Goal: Complete application form

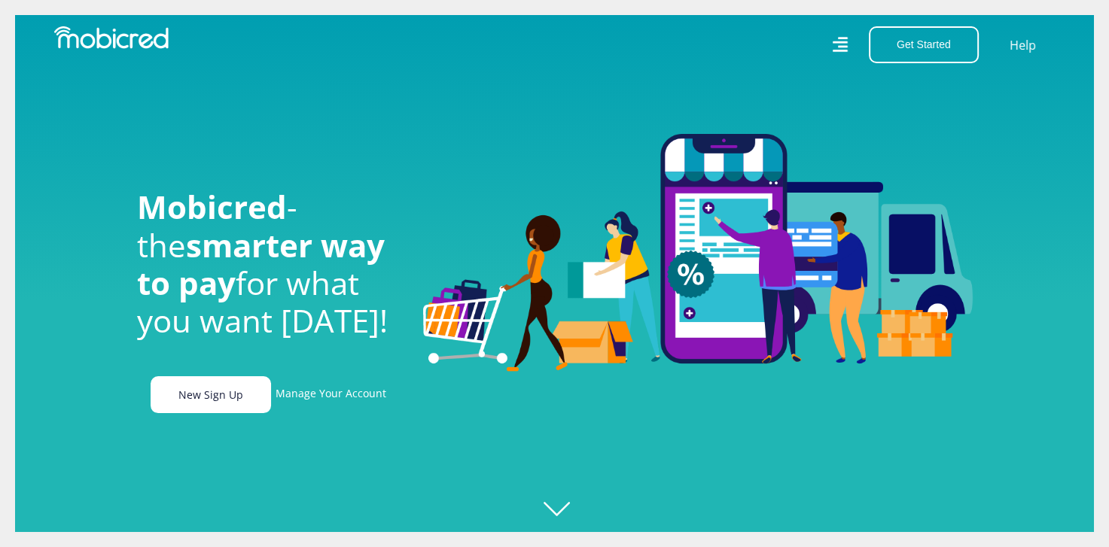
scroll to position [0, 1073]
click at [221, 404] on link "New Sign Up" at bounding box center [211, 395] width 120 height 37
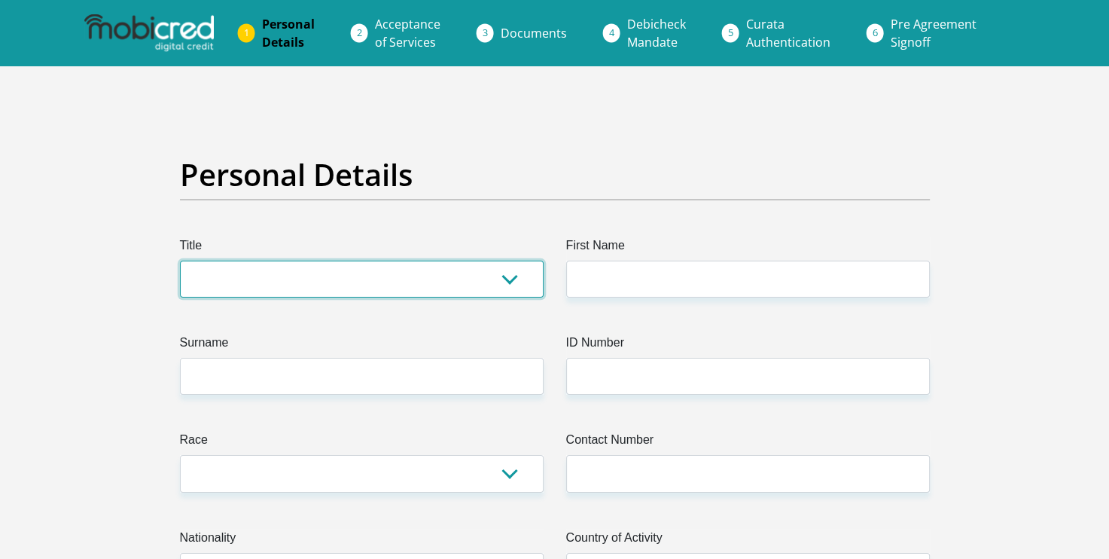
click at [465, 267] on select "Mr Ms Mrs Dr Other" at bounding box center [362, 279] width 364 height 37
select select "Mrs"
click at [180, 261] on select "Mr Ms Mrs Dr Other" at bounding box center [362, 279] width 364 height 37
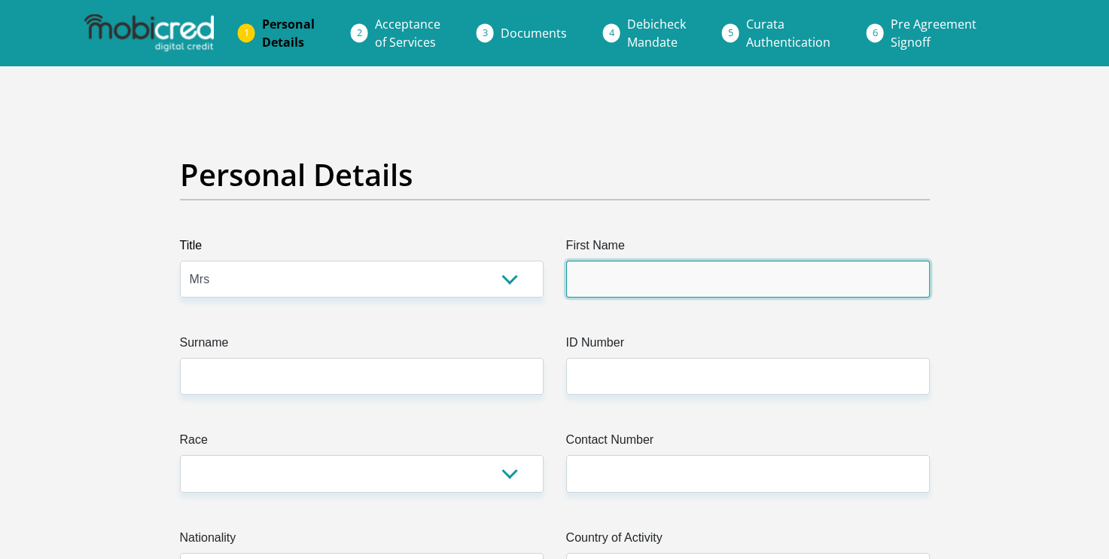
click at [636, 268] on input "First Name" at bounding box center [748, 279] width 364 height 37
type input "AntonnetteCharmaine"
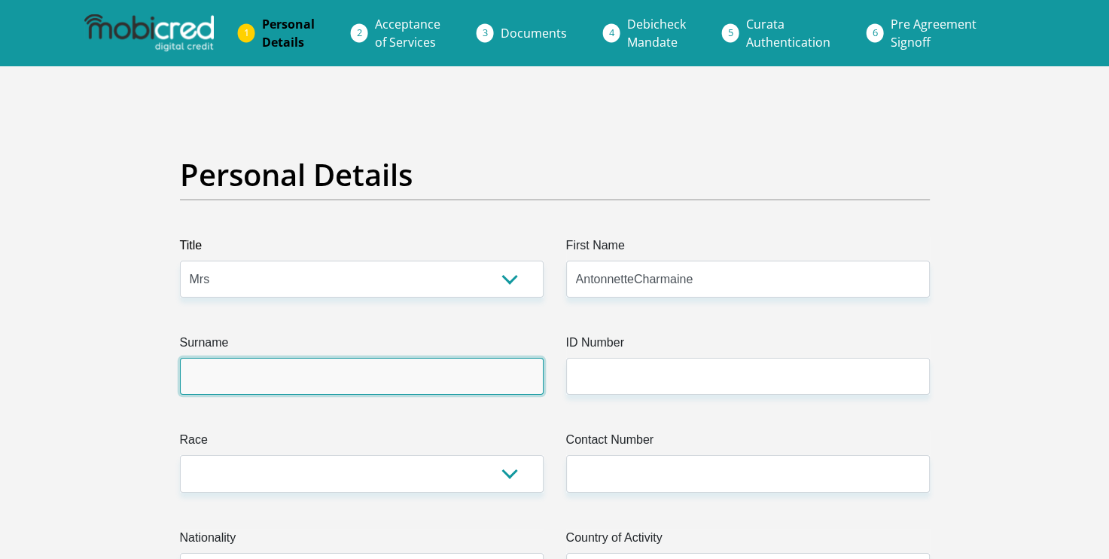
type input "[PERSON_NAME]"
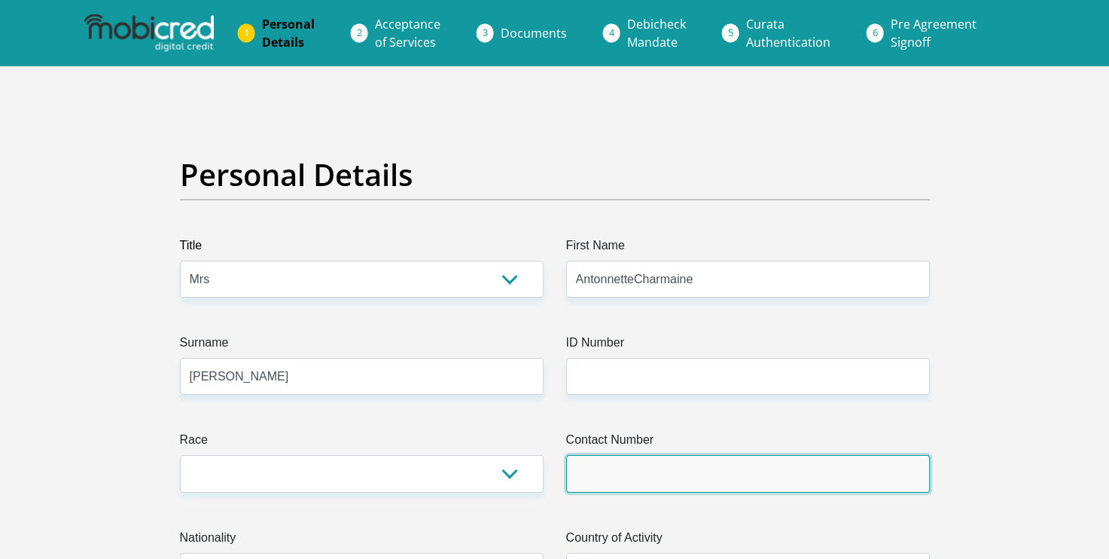
type input "[PHONE_NUMBER]"
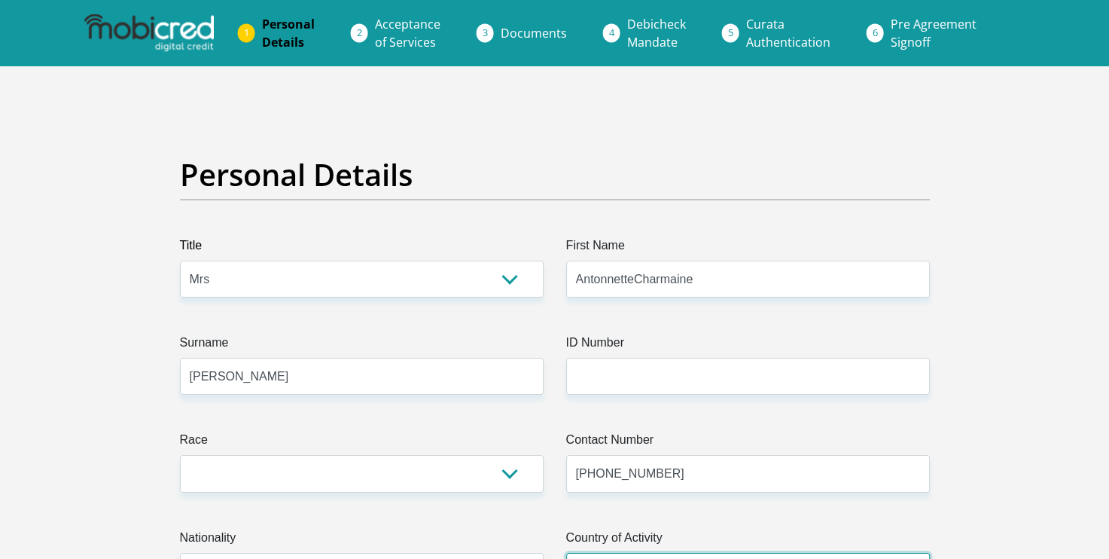
select select "USA"
type input "The Connifers, 7100, Blue Downs, Western Cape, South Africa"
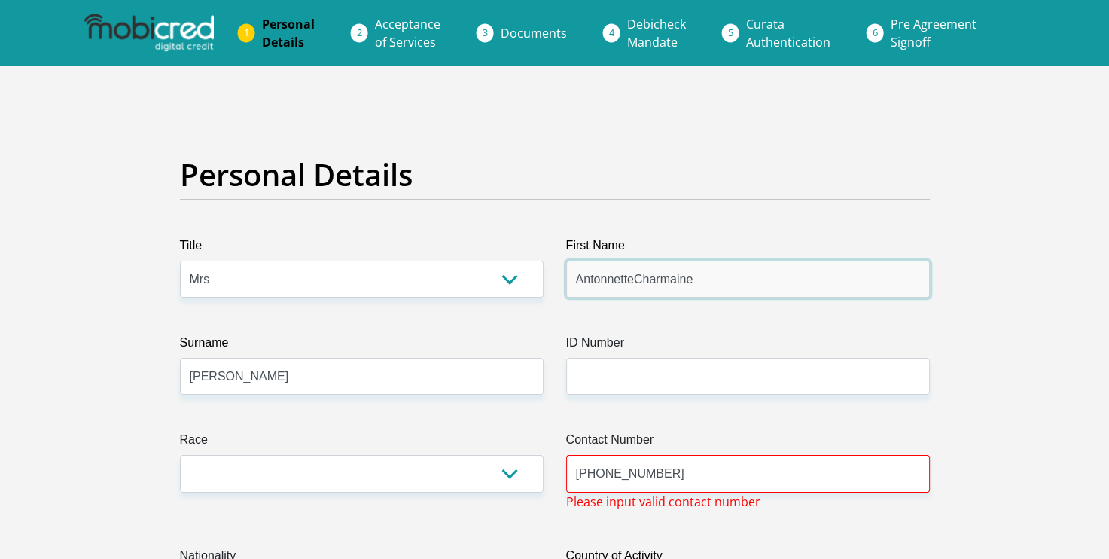
type input "AntonnetteCharmaine"
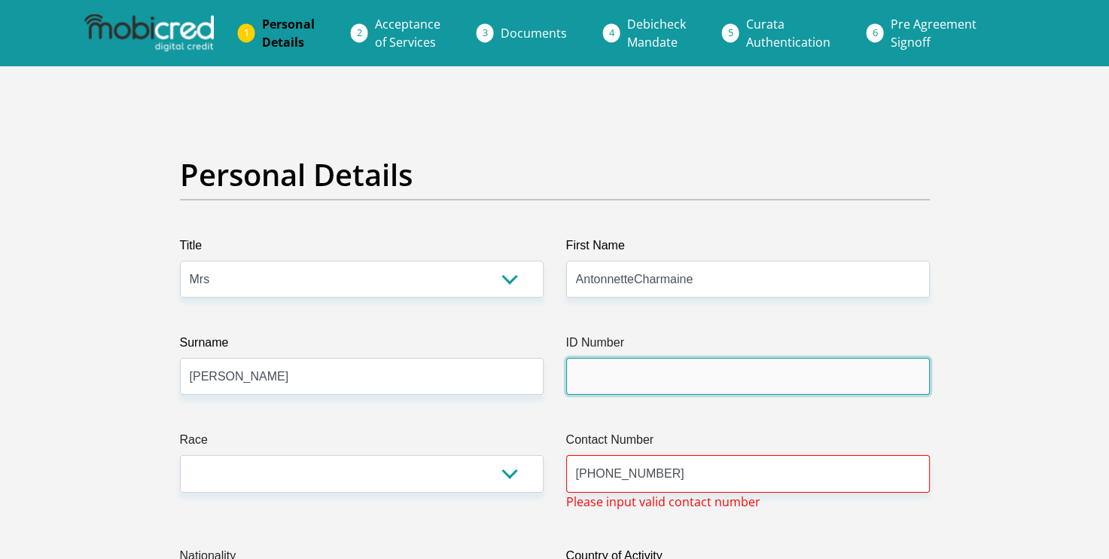
click at [636, 362] on input "ID Number" at bounding box center [748, 376] width 364 height 37
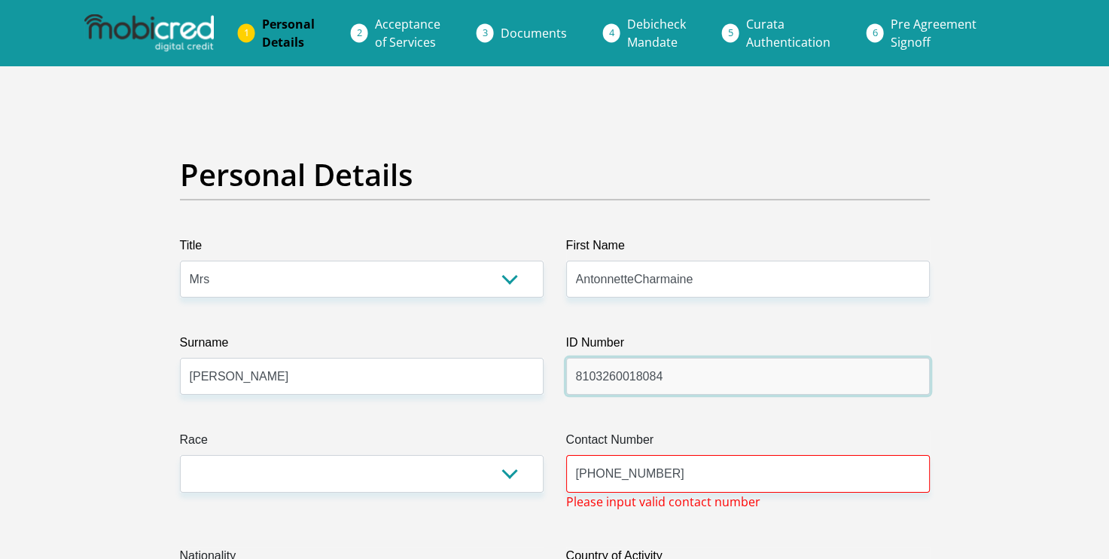
type input "8103260018084"
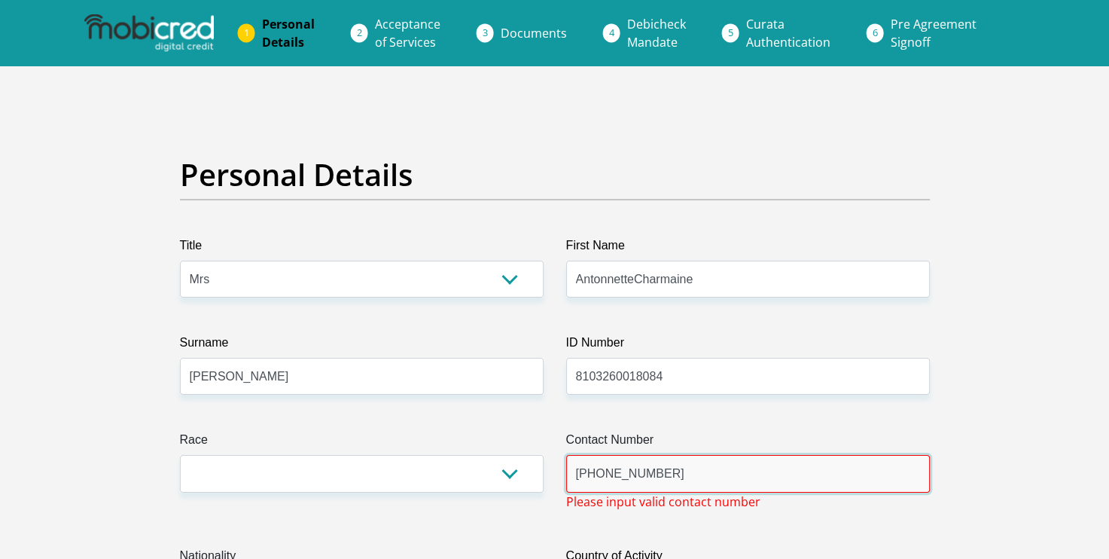
click at [682, 462] on input "[PHONE_NUMBER]" at bounding box center [748, 473] width 364 height 37
click at [595, 479] on input "[PHONE_NUMBER]" at bounding box center [748, 473] width 364 height 37
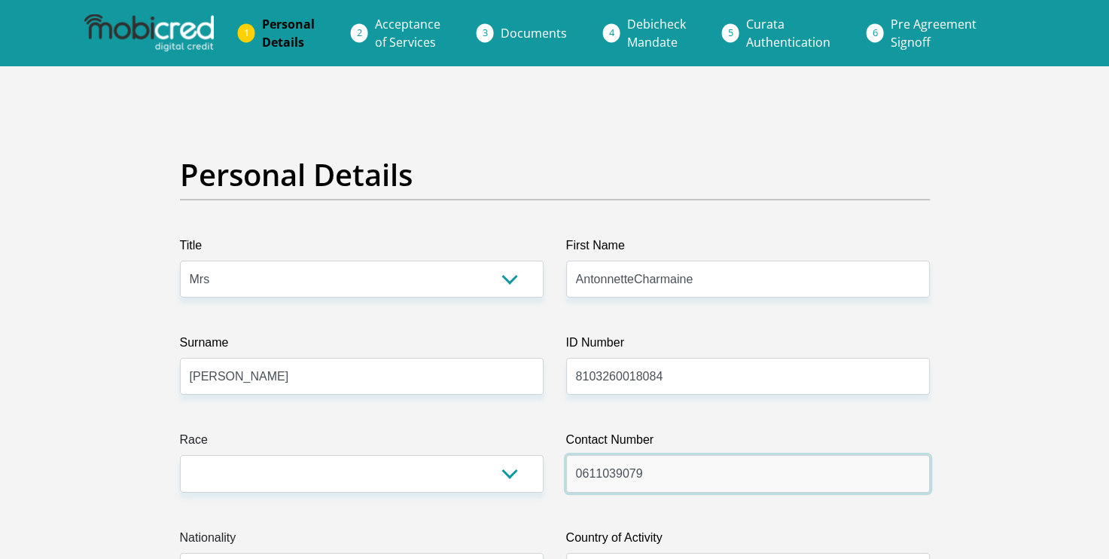
type input "0611039079"
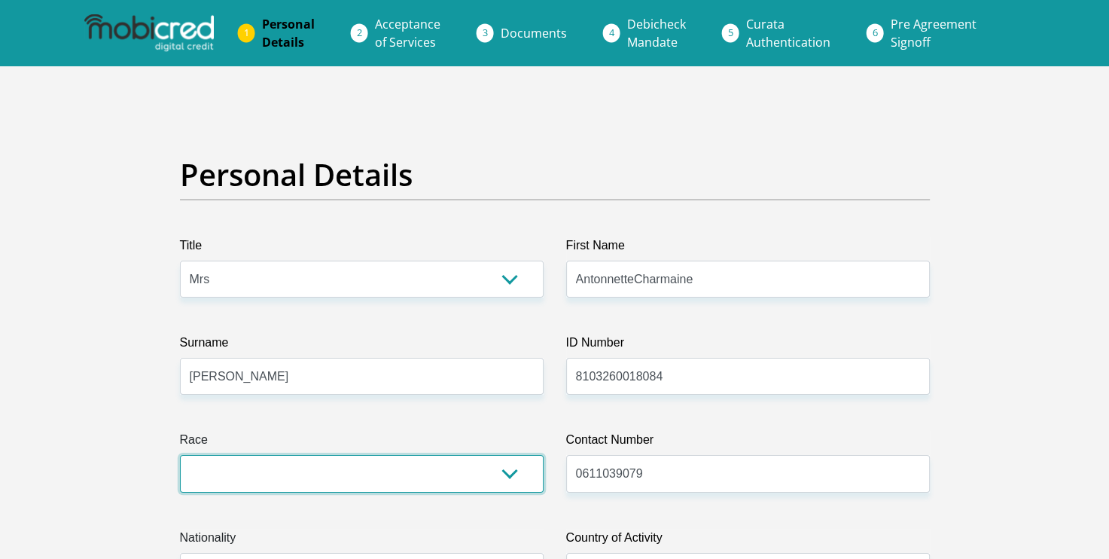
click at [445, 476] on select "Black Coloured Indian White Other" at bounding box center [362, 473] width 364 height 37
select select "2"
click at [180, 455] on select "Black Coloured Indian White Other" at bounding box center [362, 473] width 364 height 37
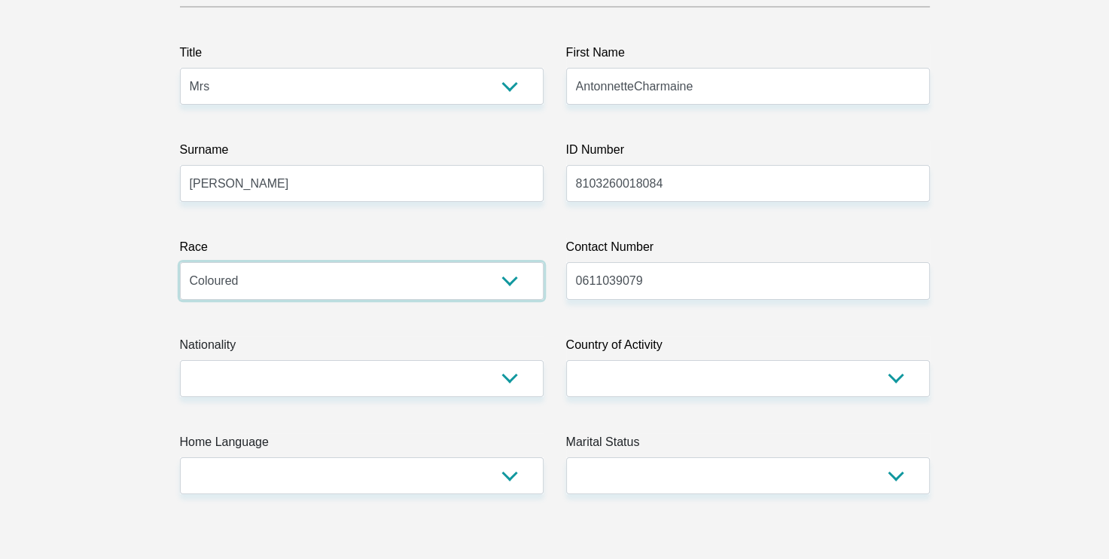
scroll to position [196, 0]
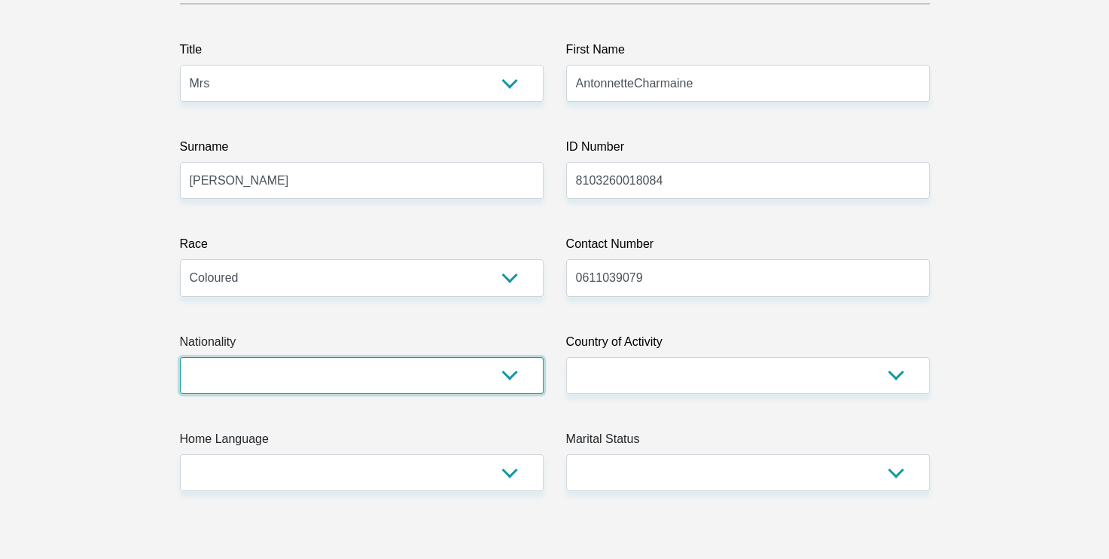
click at [403, 389] on select "South Africa Afghanistan Aland Islands Albania Algeria America Samoa American V…" at bounding box center [362, 375] width 364 height 37
select select "ZAF"
click at [180, 357] on select "South Africa Afghanistan Aland Islands Albania Algeria America Samoa American V…" at bounding box center [362, 375] width 364 height 37
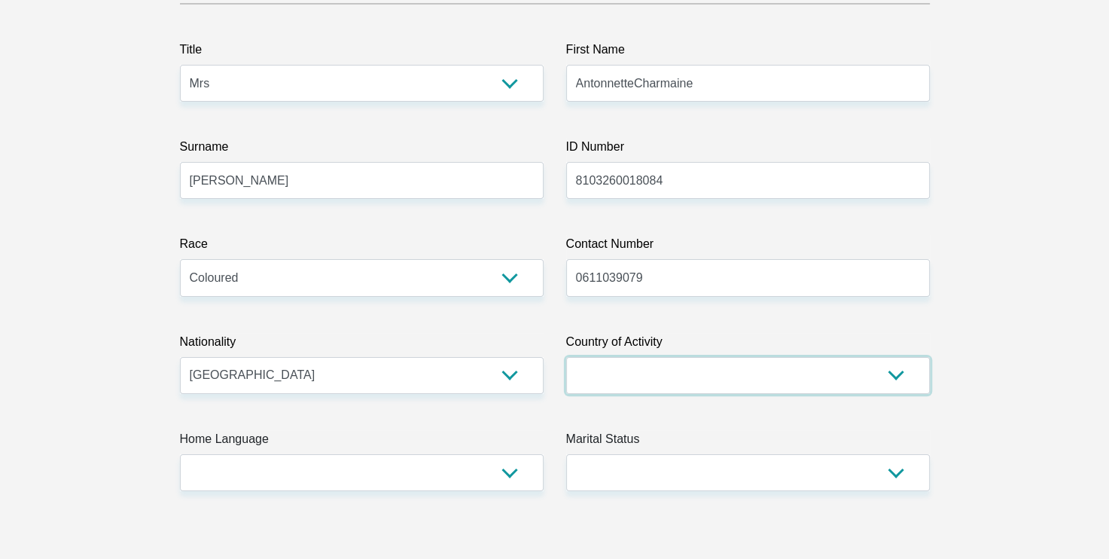
click at [645, 383] on select "South Africa Afghanistan Aland Islands Albania Algeria America Samoa American V…" at bounding box center [748, 375] width 364 height 37
select select "ZAF"
click at [566, 357] on select "South Africa Afghanistan Aland Islands Albania Algeria America Samoa American V…" at bounding box center [748, 375] width 364 height 37
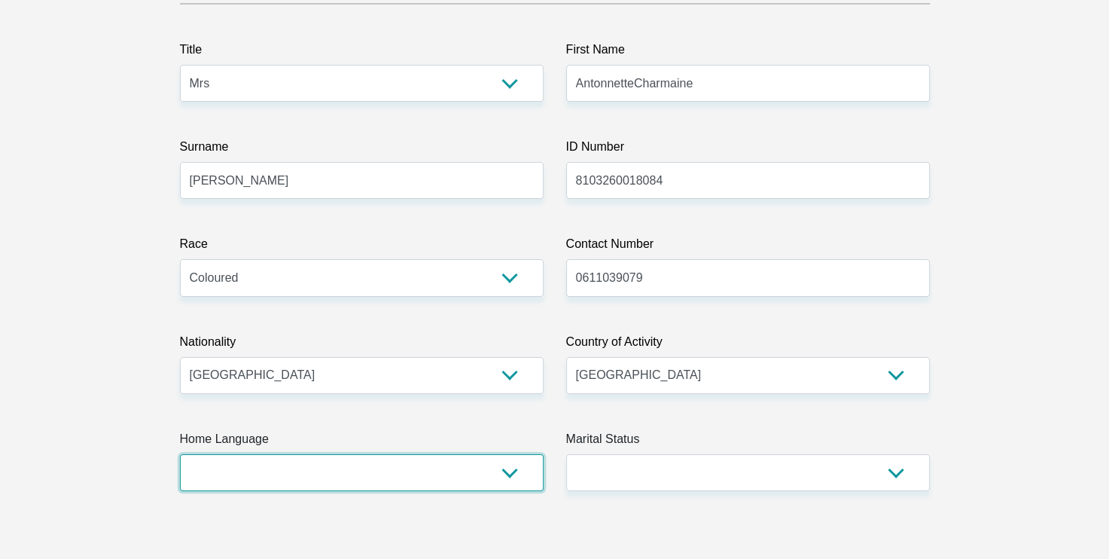
click at [371, 470] on select "Afrikaans English Sepedi South Ndebele Southern Sotho Swati Tsonga Tswana Venda…" at bounding box center [362, 472] width 364 height 37
select select "eng"
click at [180, 454] on select "Afrikaans English Sepedi South Ndebele Southern Sotho Swati Tsonga Tswana Venda…" at bounding box center [362, 472] width 364 height 37
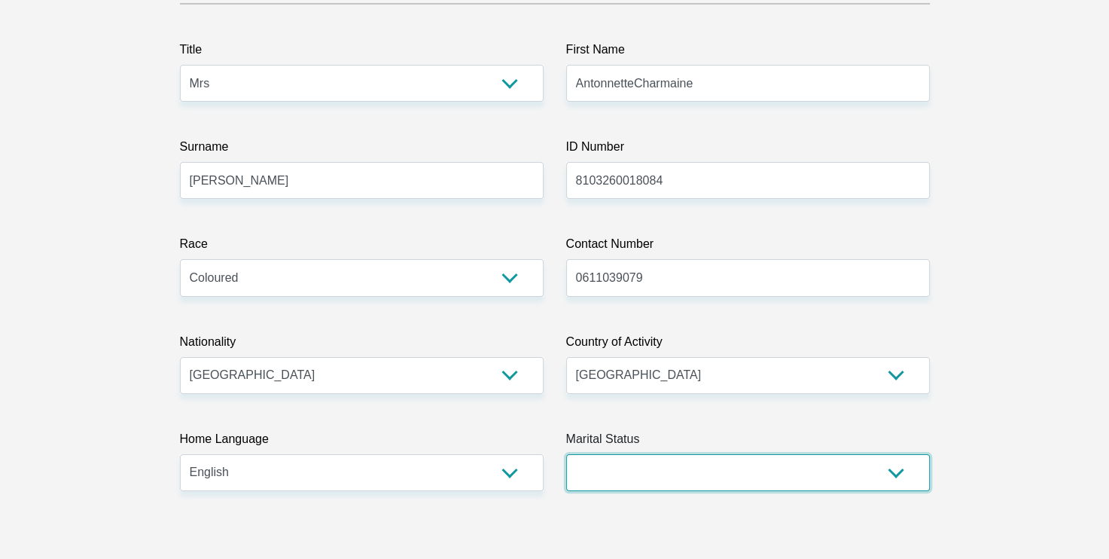
click at [681, 488] on select "Married ANC Single Divorced Widowed Married COP or Customary Law" at bounding box center [748, 472] width 364 height 37
select select "5"
click at [566, 454] on select "Married ANC Single Divorced Widowed Married COP or Customary Law" at bounding box center [748, 472] width 364 height 37
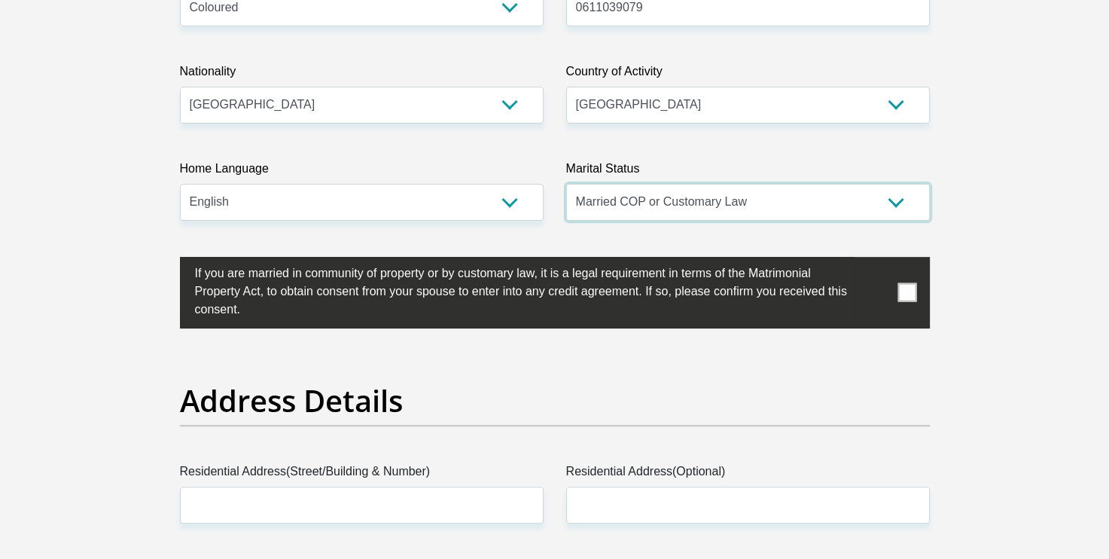
scroll to position [467, 0]
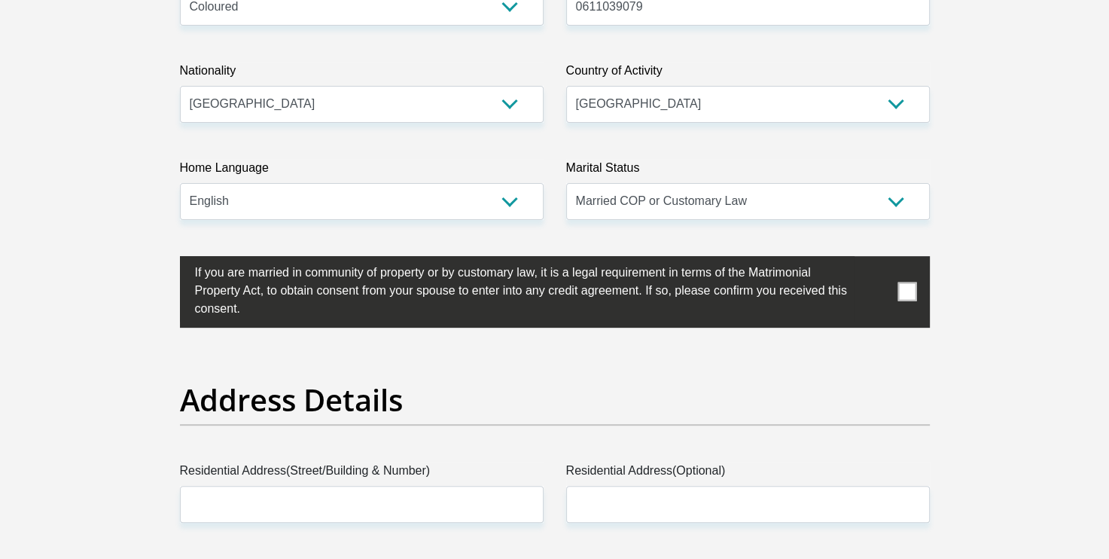
click at [916, 287] on span at bounding box center [907, 291] width 19 height 19
click at [165, 260] on input "checkbox" at bounding box center [165, 260] width 0 height 0
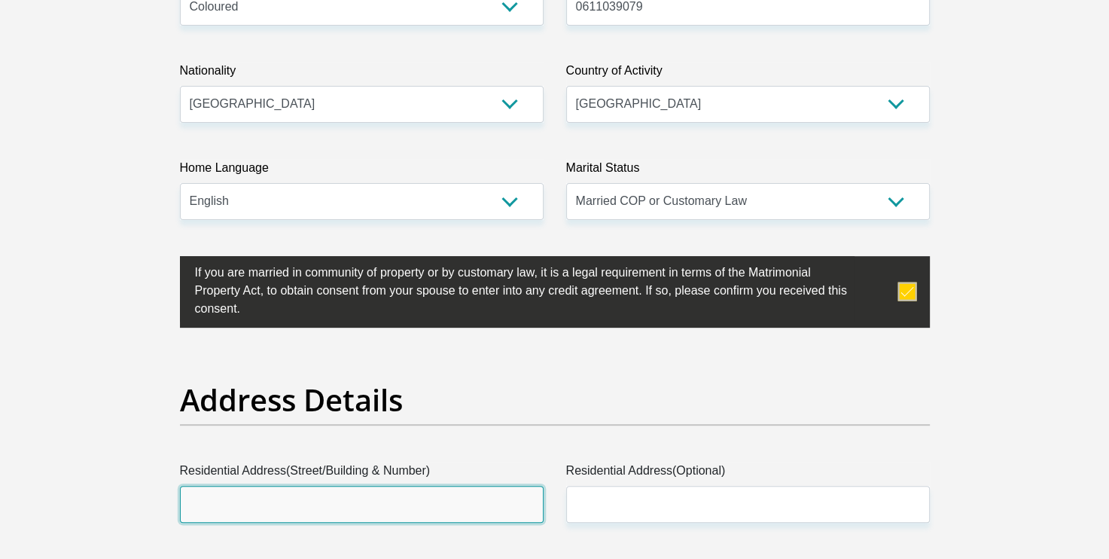
click at [434, 498] on input "Residential Address(Street/Building & Number)" at bounding box center [362, 504] width 364 height 37
type input "7 Santo Alberto Street"
type input "The Conifers"
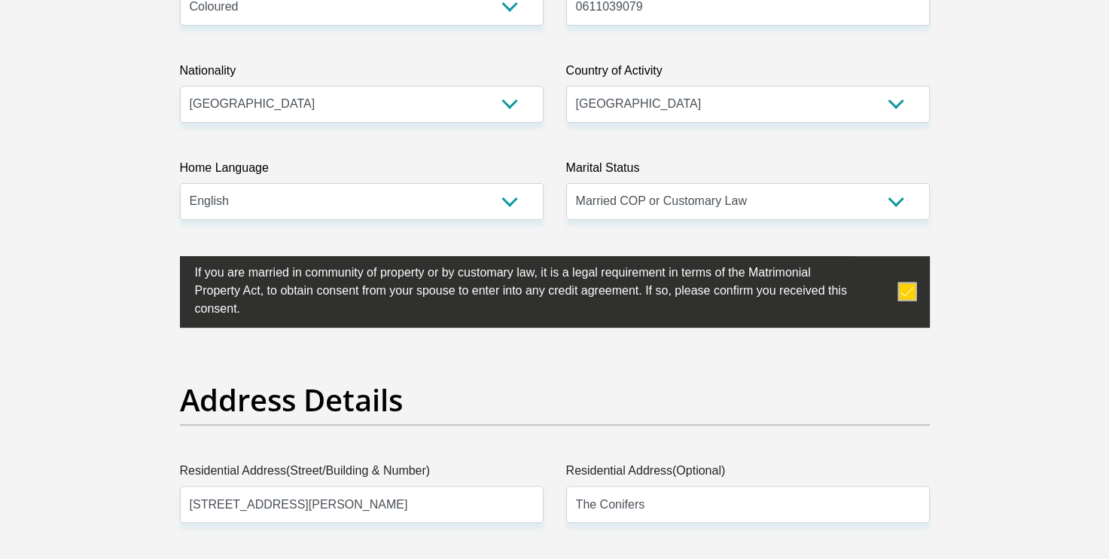
type input "7580"
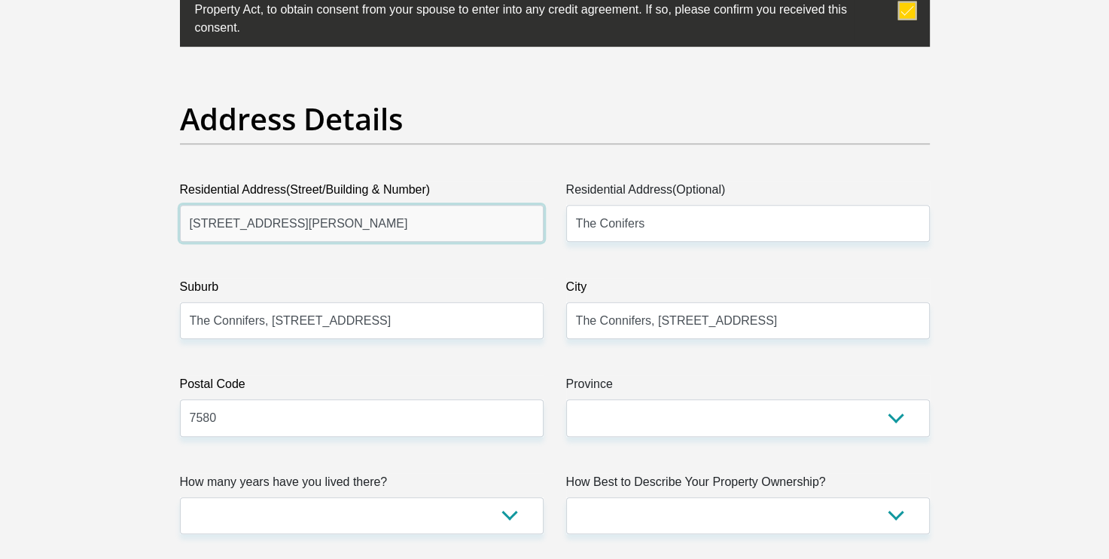
scroll to position [749, 0]
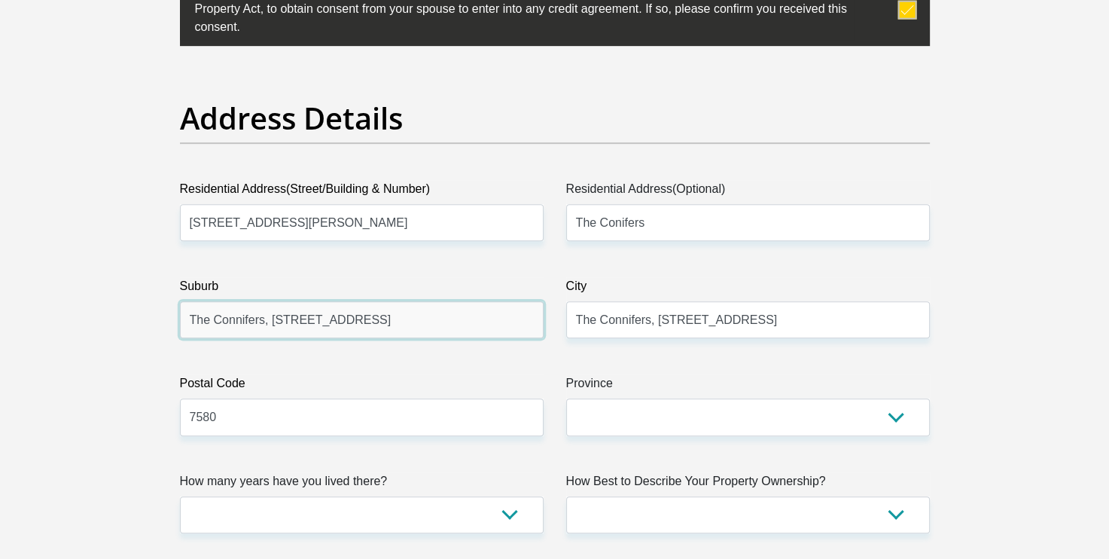
drag, startPoint x: 526, startPoint y: 322, endPoint x: 109, endPoint y: 331, distance: 417.3
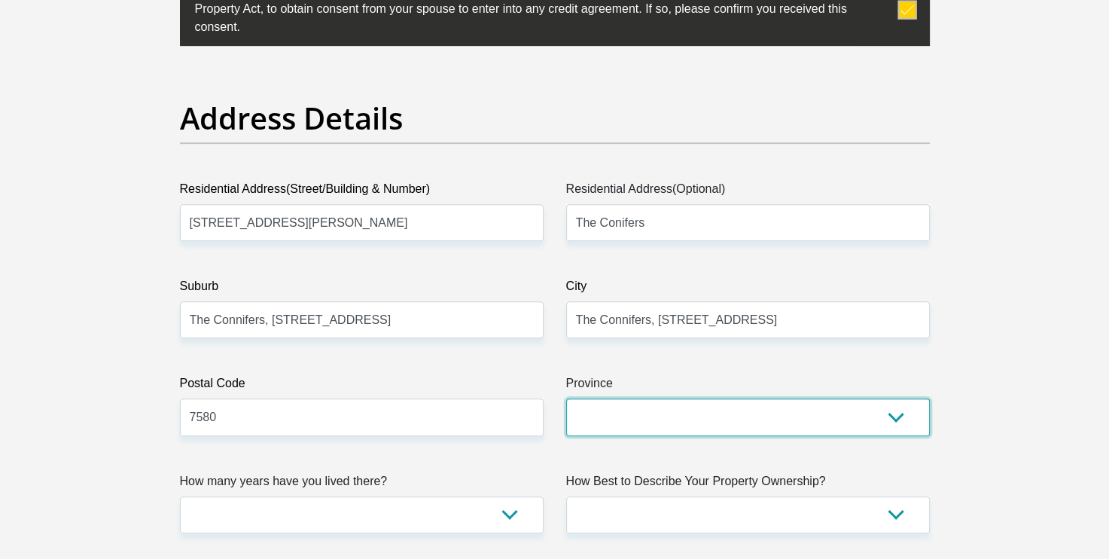
click at [673, 421] on select "Eastern Cape Free State Gauteng KwaZulu-Natal Limpopo Mpumalanga Northern Cape …" at bounding box center [748, 416] width 364 height 37
select select "Western Cape"
click at [566, 398] on select "Eastern Cape Free State Gauteng KwaZulu-Natal Limpopo Mpumalanga Northern Cape …" at bounding box center [748, 416] width 364 height 37
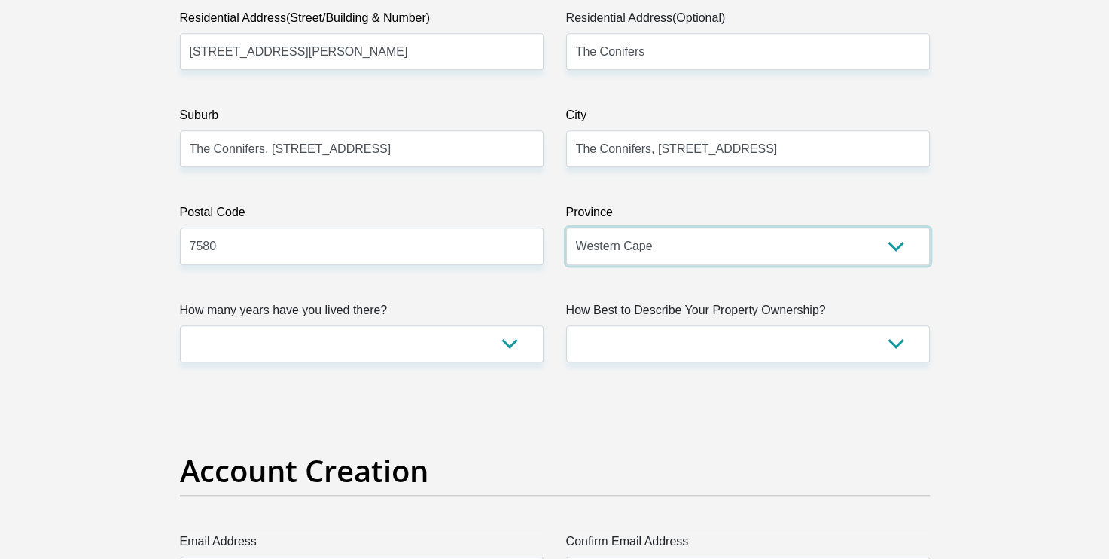
scroll to position [922, 0]
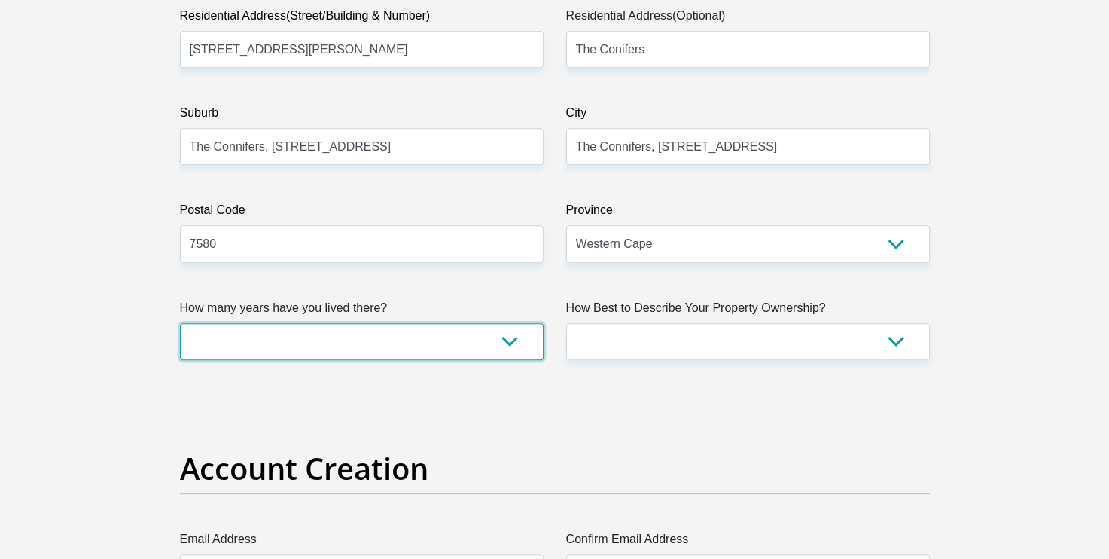
click at [514, 344] on select "less than 1 year 1-3 years 3-5 years 5+ years" at bounding box center [362, 341] width 364 height 37
select select "5"
click at [180, 323] on select "less than 1 year 1-3 years 3-5 years 5+ years" at bounding box center [362, 341] width 364 height 37
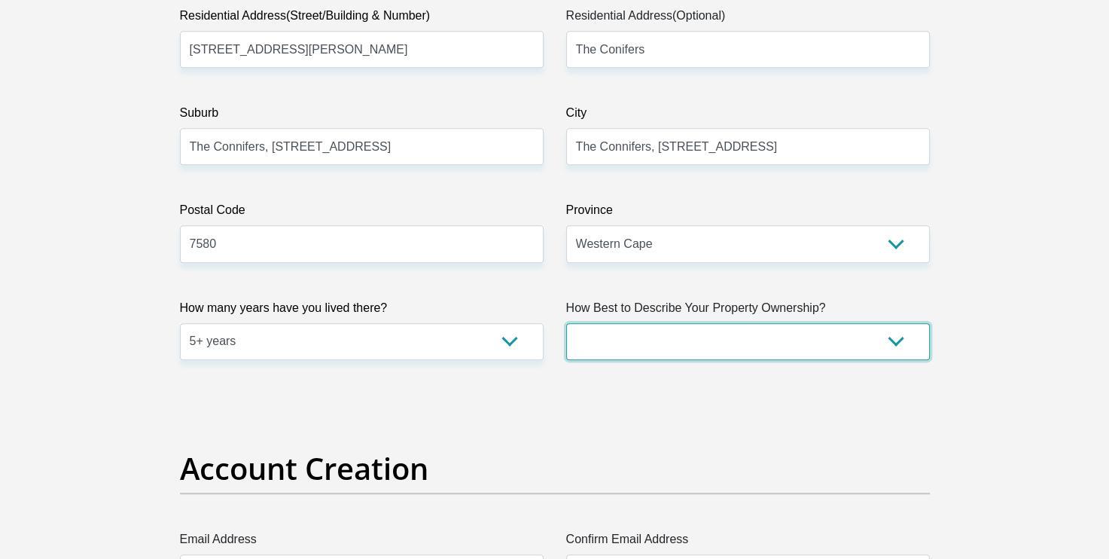
click at [657, 336] on select "Owned Rented Family Owned Company Dwelling" at bounding box center [748, 341] width 364 height 37
select select "Rented"
click at [566, 323] on select "Owned Rented Family Owned Company Dwelling" at bounding box center [748, 341] width 364 height 37
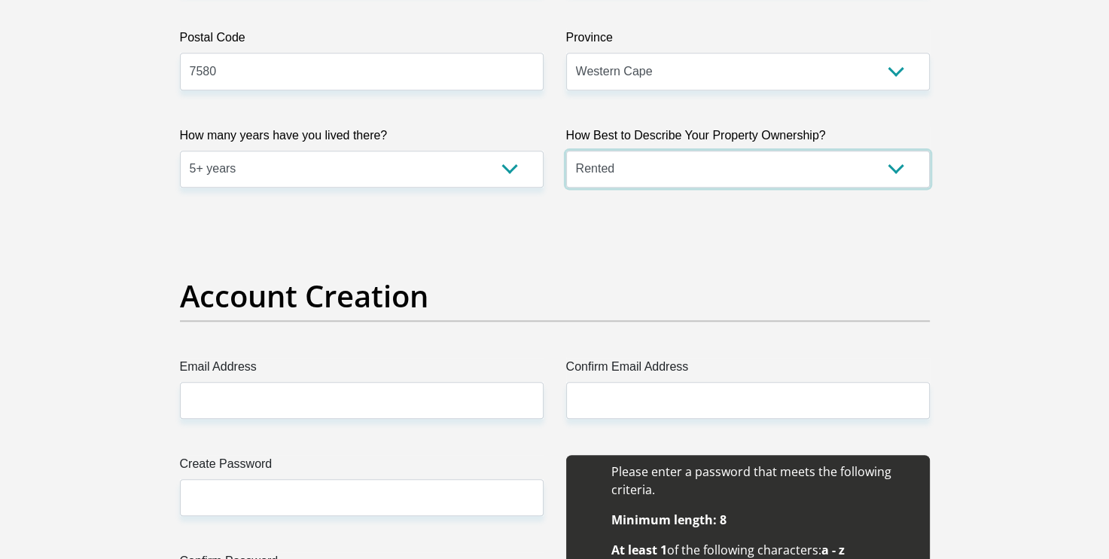
scroll to position [1096, 0]
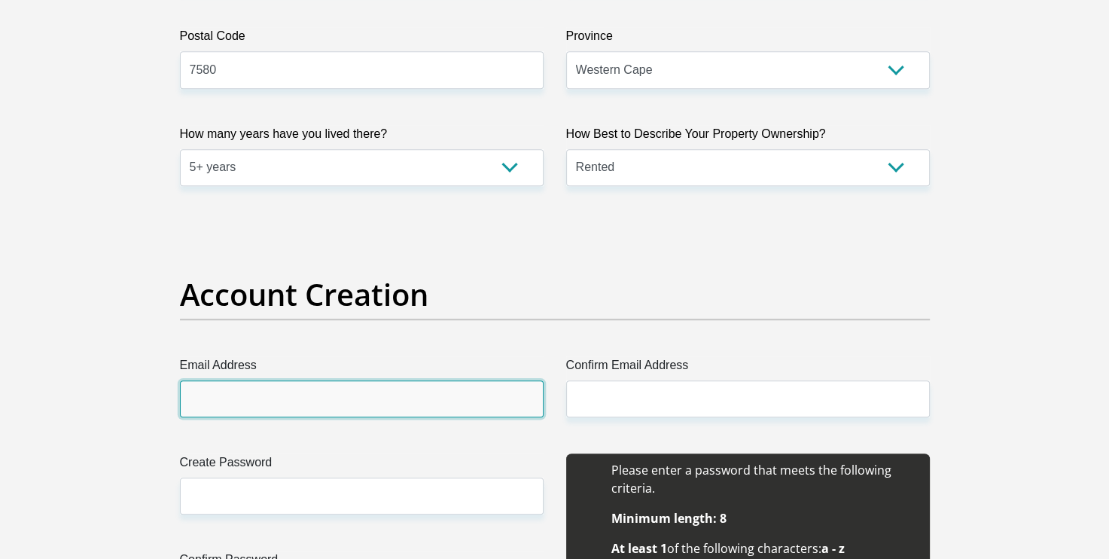
click at [485, 395] on input "Email Address" at bounding box center [362, 398] width 364 height 37
type input "[EMAIL_ADDRESS][DOMAIN_NAME]"
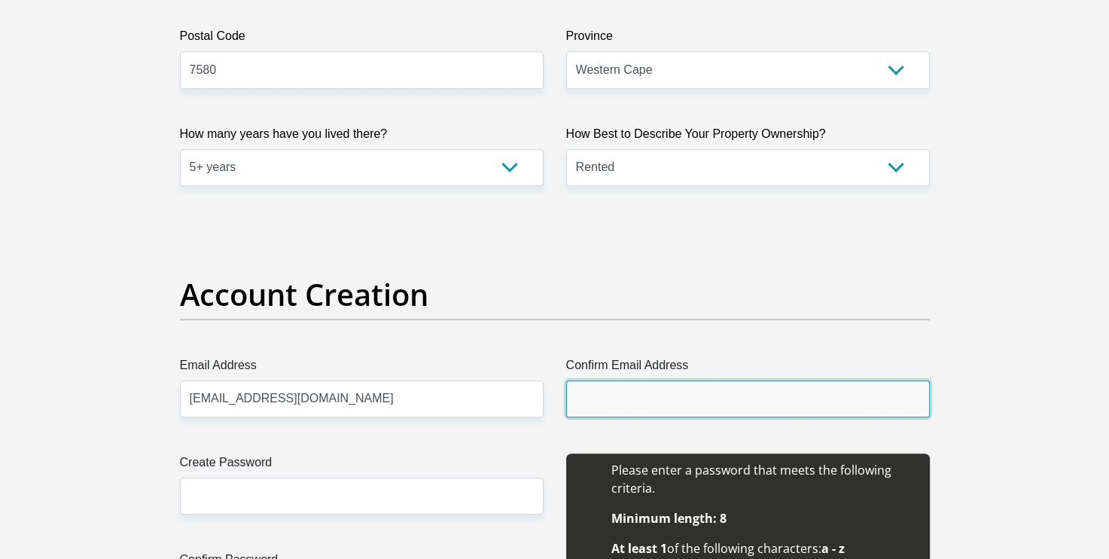
type input "[EMAIL_ADDRESS][DOMAIN_NAME]"
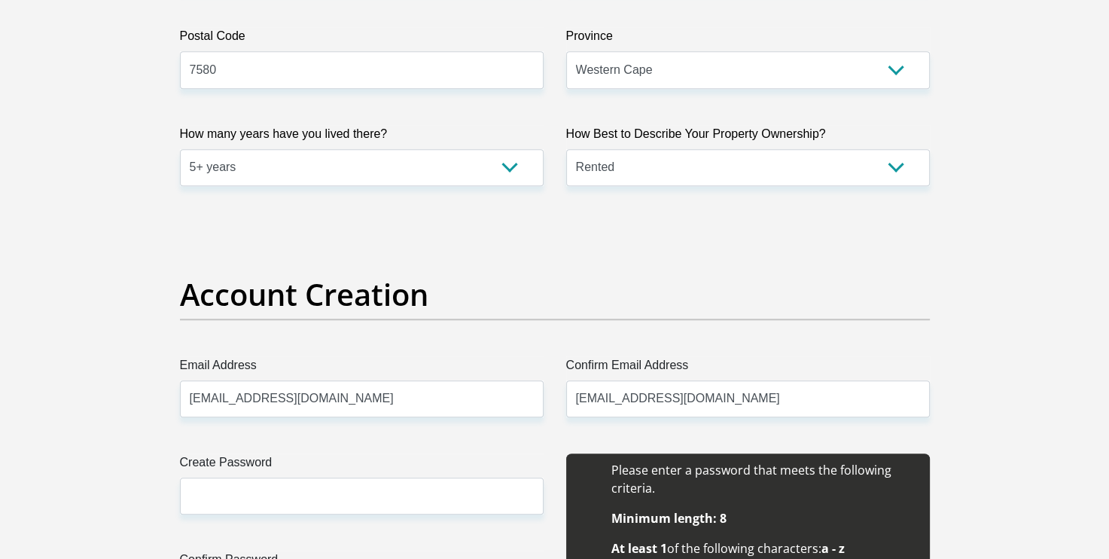
type input "Antonnette Charmaine"
type input "[PERSON_NAME]"
type input "6110389079"
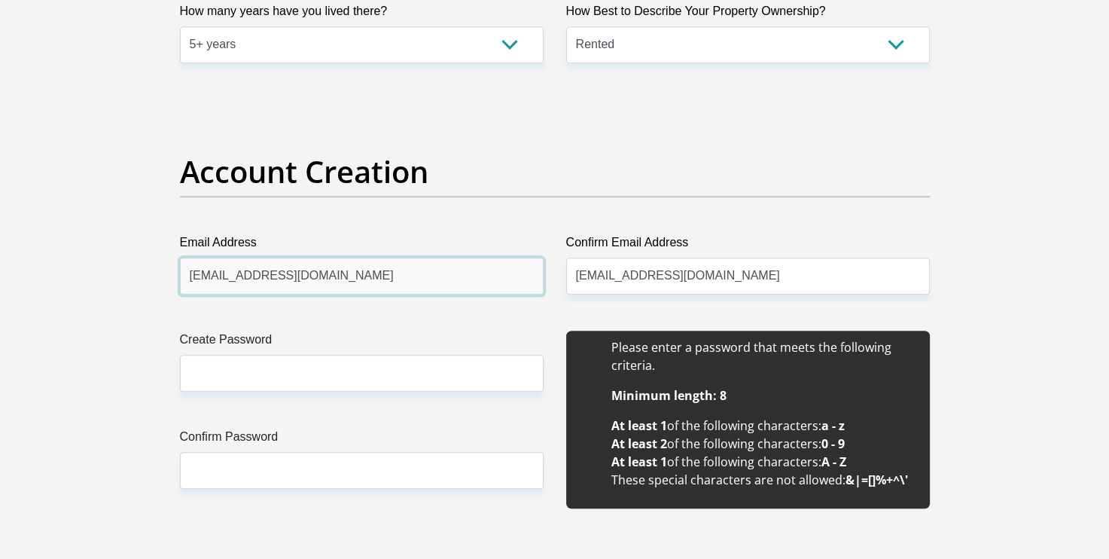
scroll to position [1219, 0]
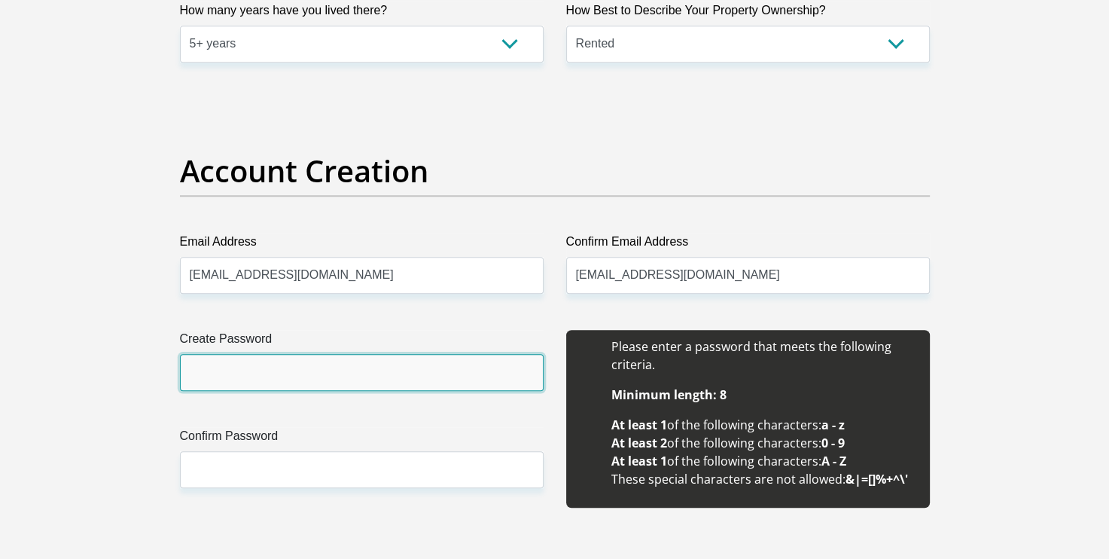
click at [322, 375] on input "Create Password" at bounding box center [362, 372] width 364 height 37
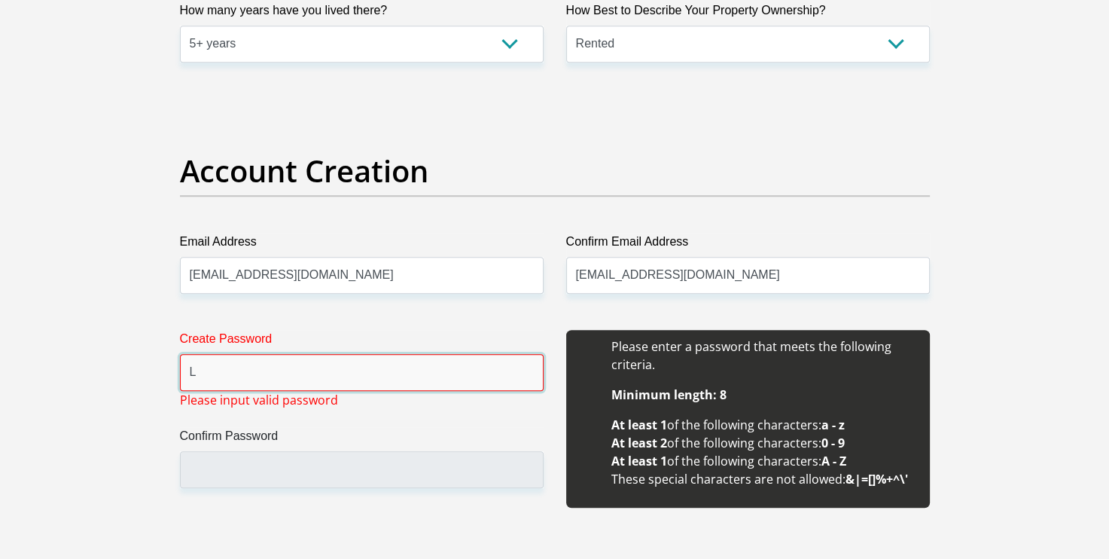
type input "Liam5426@"
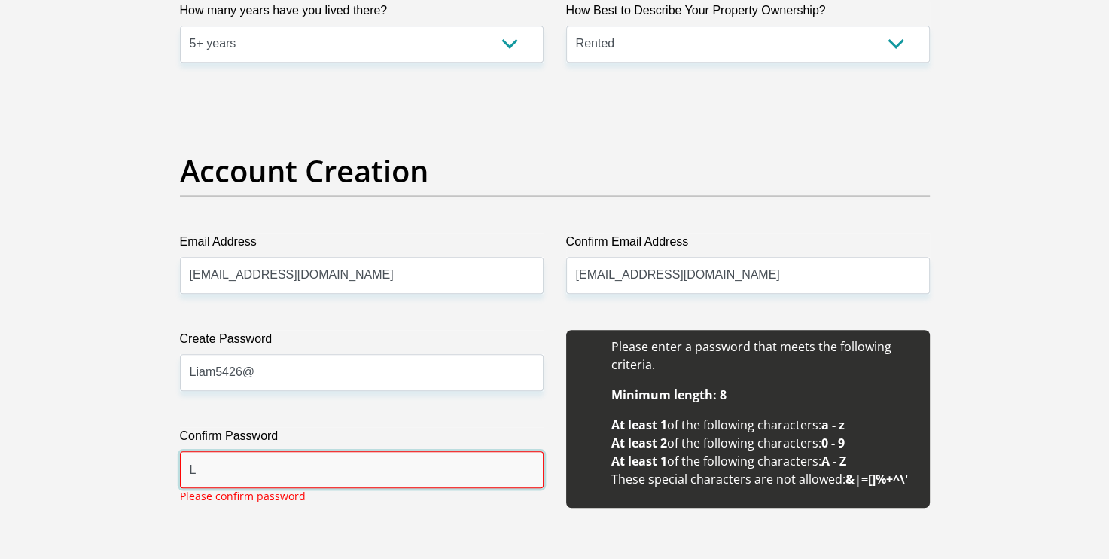
type input "Liam5426@"
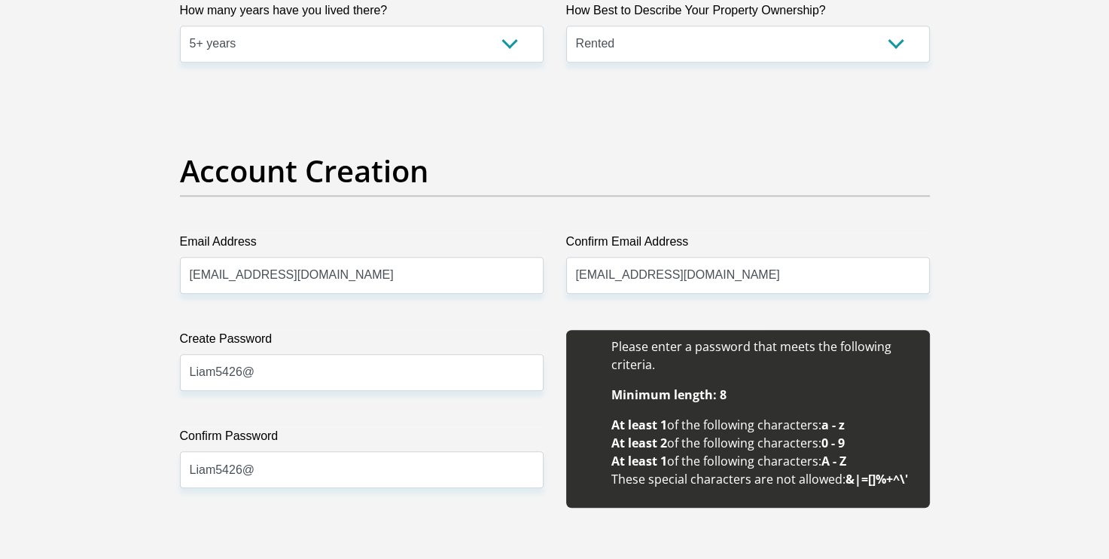
scroll to position [1676, 0]
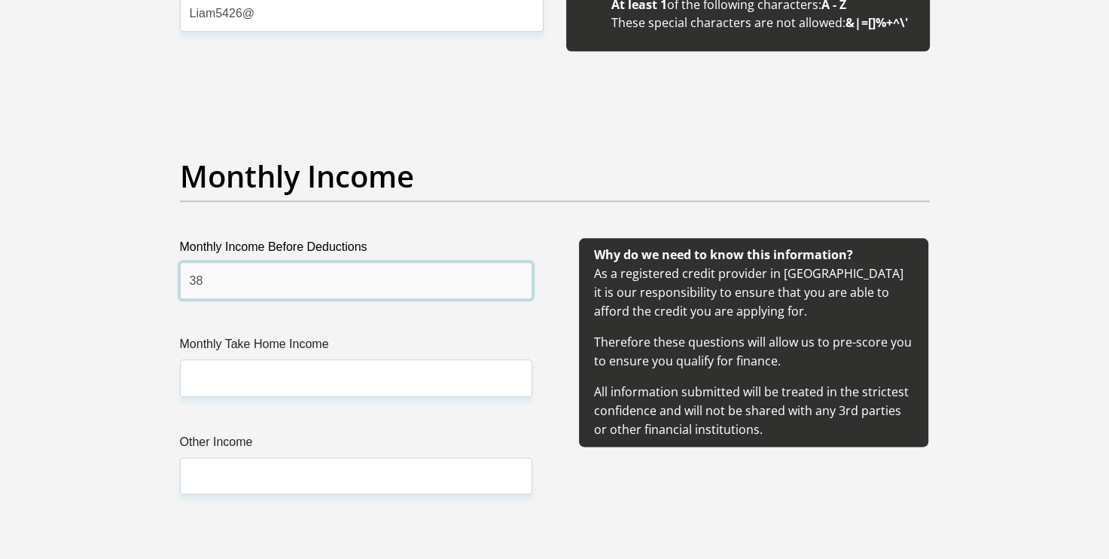
type input "38000"
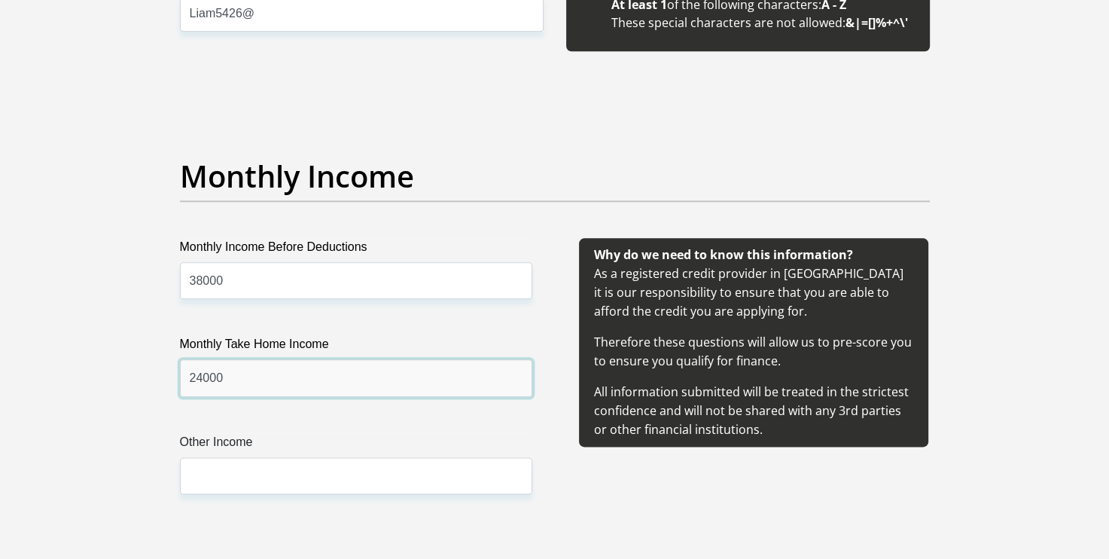
type input "24000"
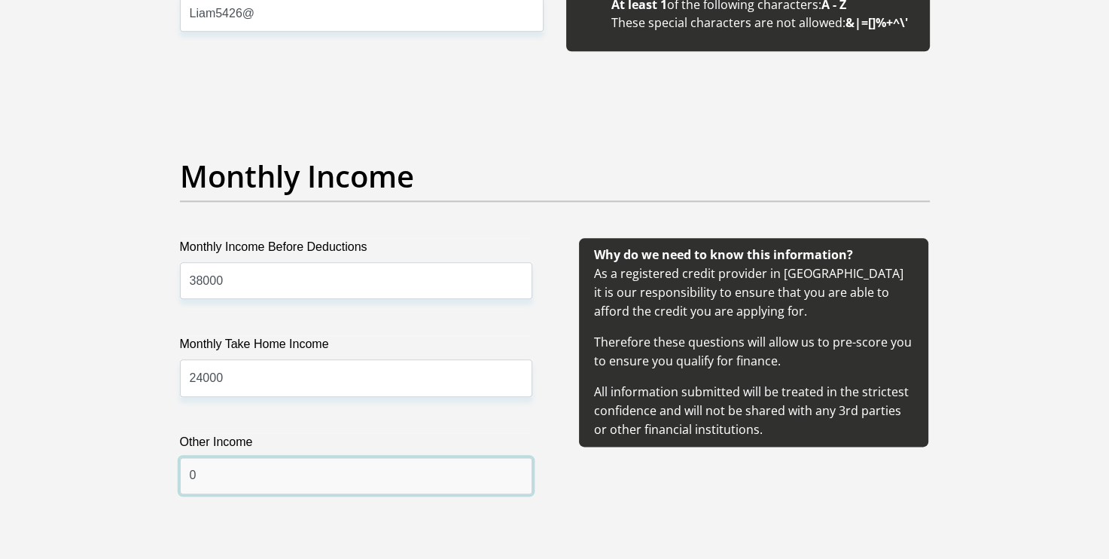
type input "0"
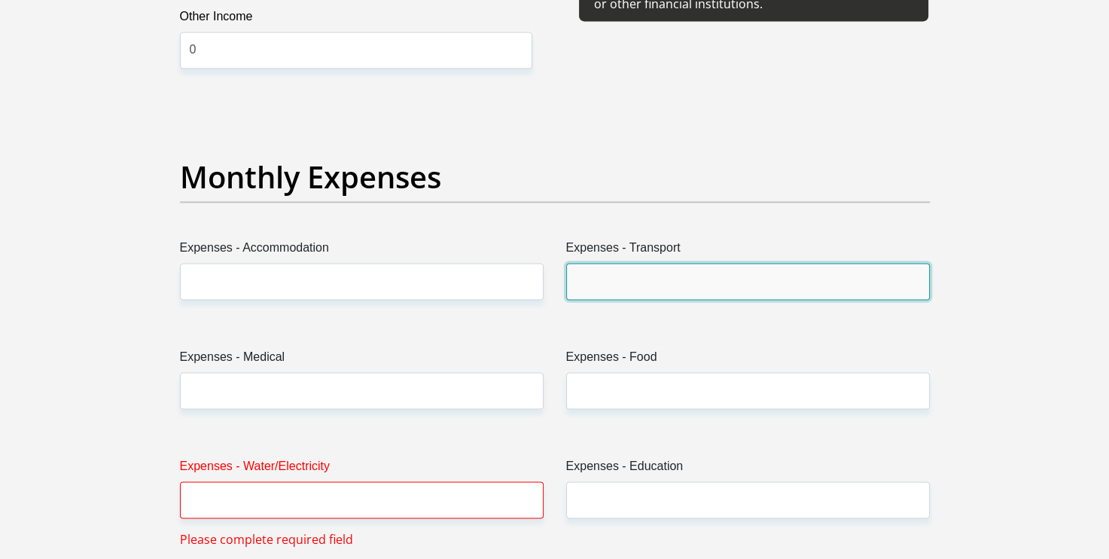
click at [681, 264] on input "Expenses - Transport" at bounding box center [748, 281] width 364 height 37
type input "0"
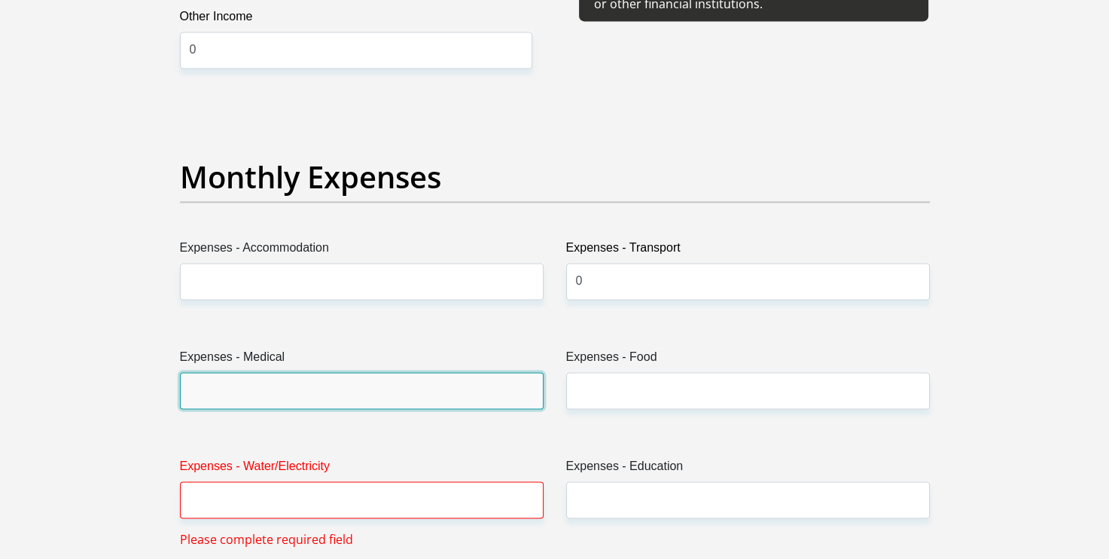
click at [502, 393] on input "Expenses - Medical" at bounding box center [362, 390] width 364 height 37
type input "0"
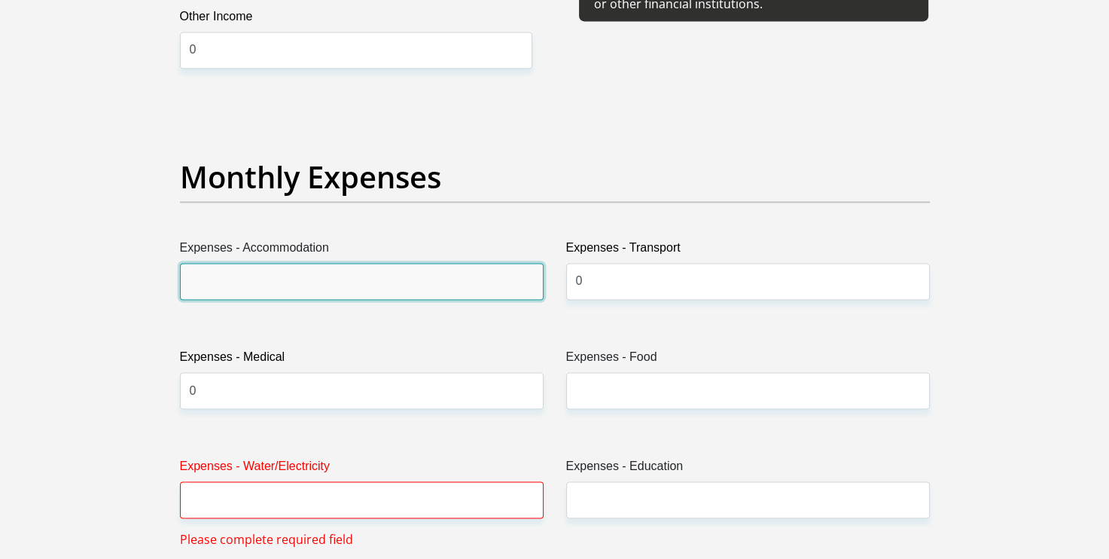
click at [430, 270] on input "Expenses - Accommodation" at bounding box center [362, 281] width 364 height 37
type input "0"
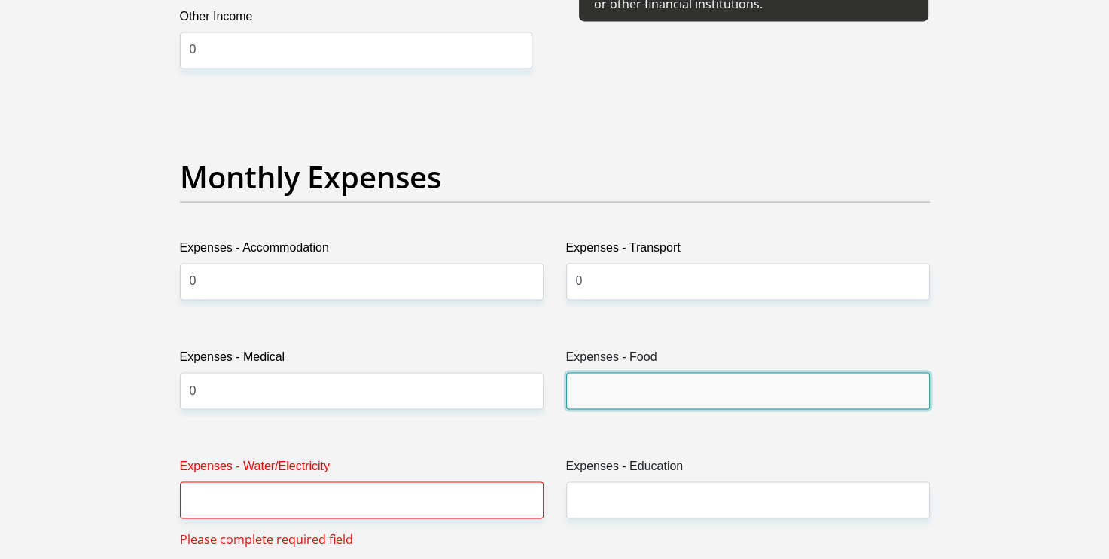
click at [639, 379] on input "Expenses - Food" at bounding box center [748, 390] width 364 height 37
type input "1000"
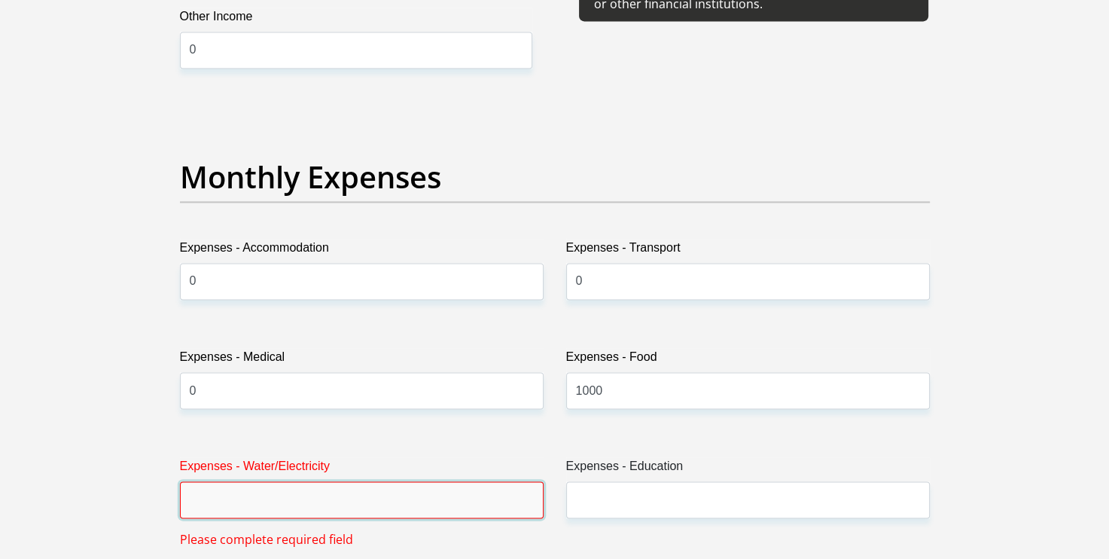
click at [462, 504] on input "Expenses - Water/Electricity" at bounding box center [362, 499] width 364 height 37
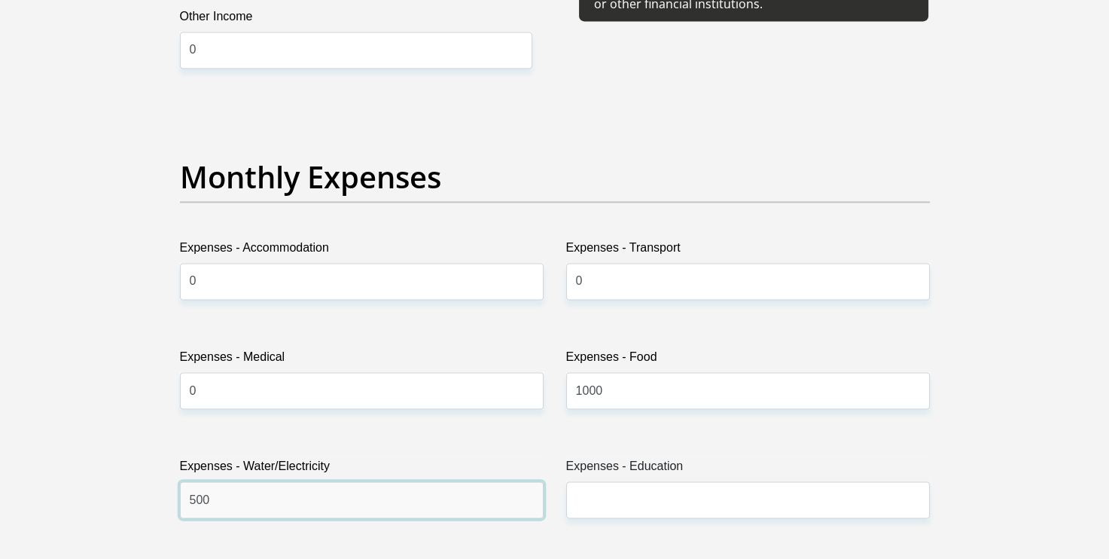
type input "500"
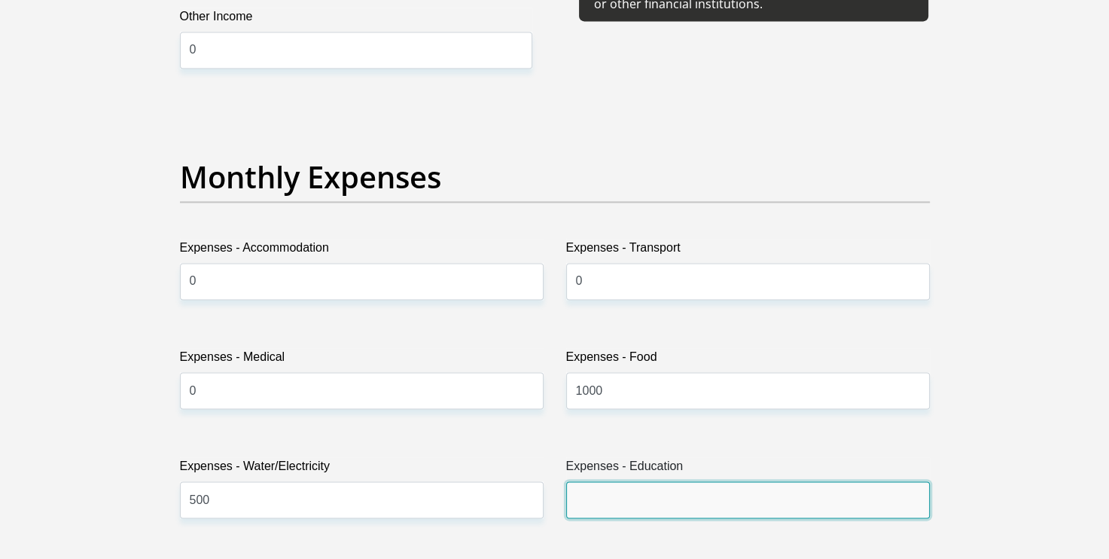
click at [640, 487] on input "Expenses - Education" at bounding box center [748, 499] width 364 height 37
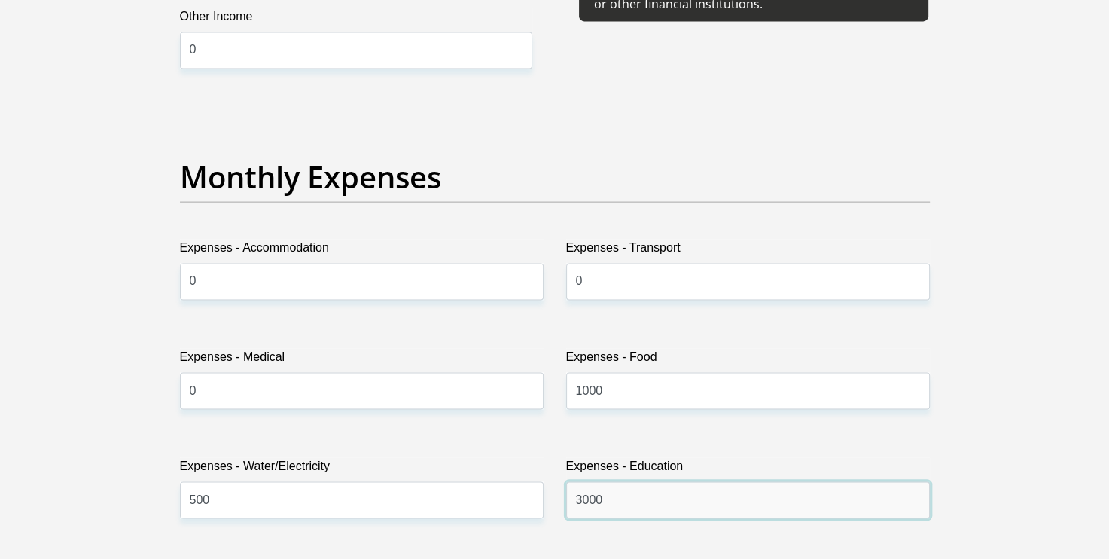
type input "3000"
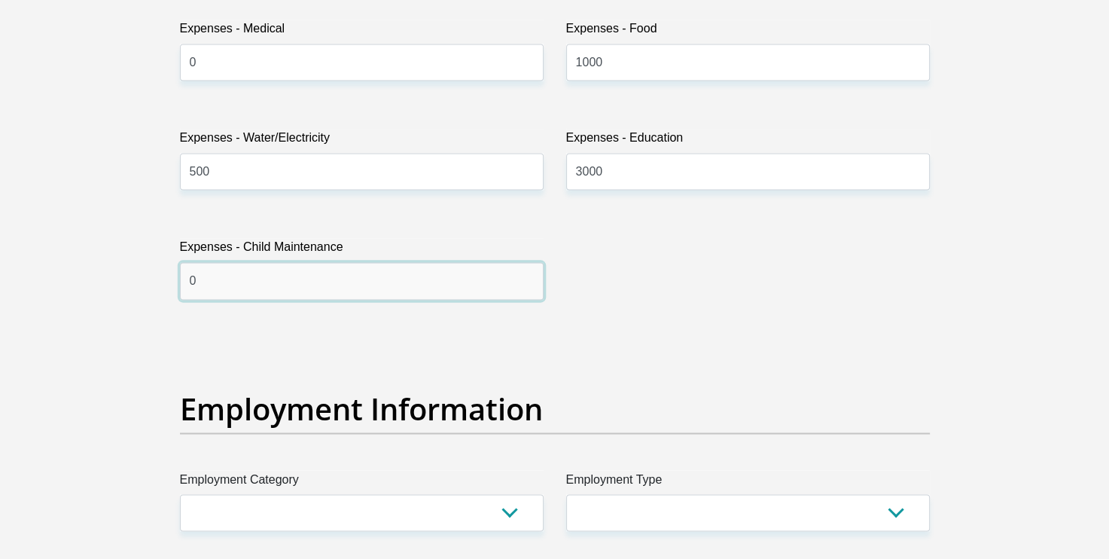
type input "0"
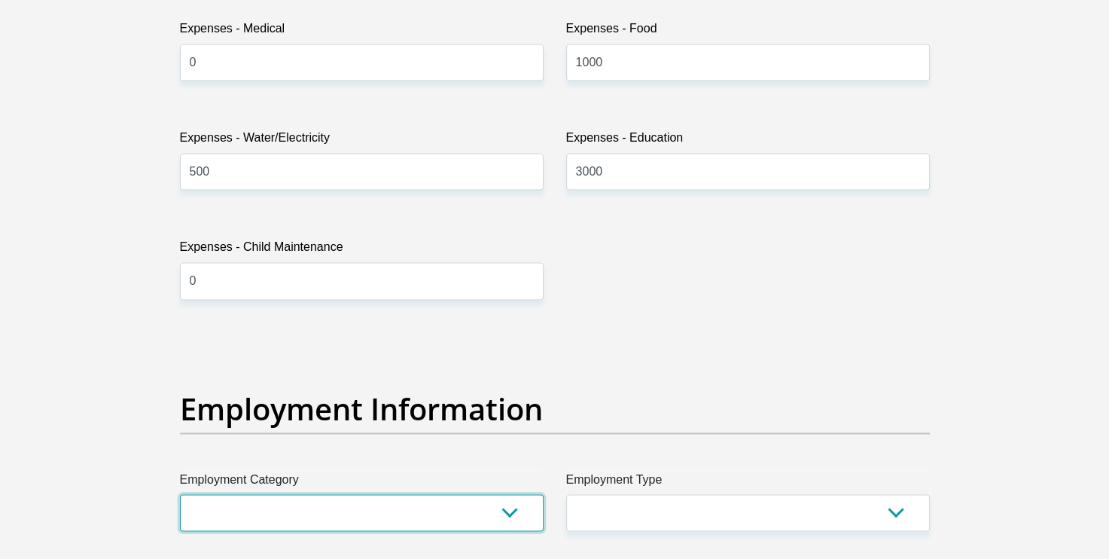
click at [328, 500] on select "AGRICULTURE ALCOHOL & TOBACCO CONSTRUCTION MATERIALS METALLURGY EQUIPMENT FOR R…" at bounding box center [362, 512] width 364 height 37
click at [180, 494] on select "AGRICULTURE ALCOHOL & TOBACCO CONSTRUCTION MATERIALS METALLURGY EQUIPMENT FOR R…" at bounding box center [362, 512] width 364 height 37
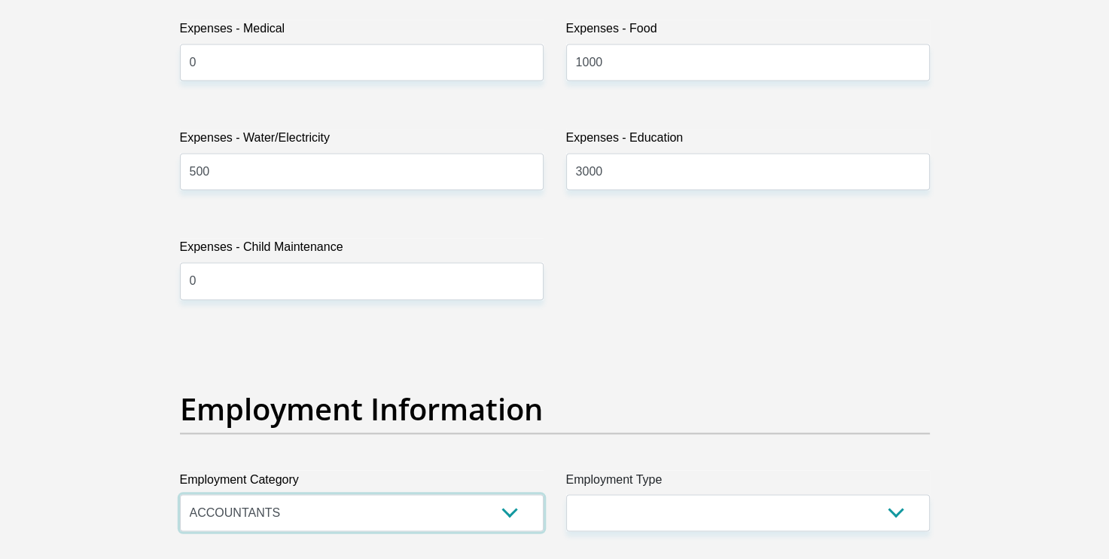
click at [356, 505] on select "AGRICULTURE ALCOHOL & TOBACCO CONSTRUCTION MATERIALS METALLURGY EQUIPMENT FOR R…" at bounding box center [362, 512] width 364 height 37
select select "77"
click at [180, 494] on select "AGRICULTURE ALCOHOL & TOBACCO CONSTRUCTION MATERIALS METALLURGY EQUIPMENT FOR R…" at bounding box center [362, 512] width 364 height 37
click at [355, 505] on select "AGRICULTURE ALCOHOL & TOBACCO CONSTRUCTION MATERIALS METALLURGY EQUIPMENT FOR R…" at bounding box center [362, 512] width 364 height 37
click at [180, 494] on select "AGRICULTURE ALCOHOL & TOBACCO CONSTRUCTION MATERIALS METALLURGY EQUIPMENT FOR R…" at bounding box center [362, 512] width 364 height 37
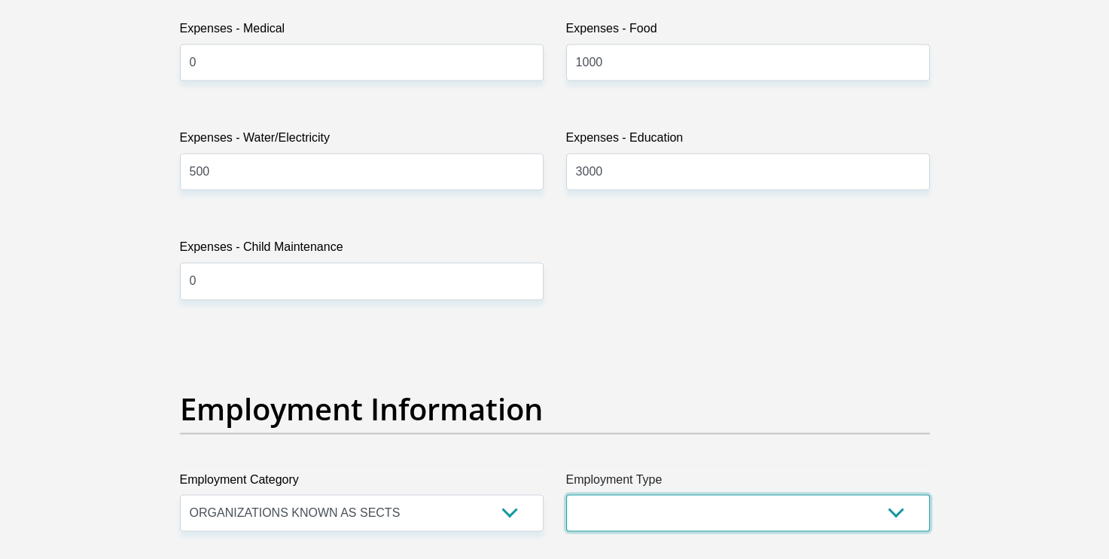
click at [663, 509] on select "College/Lecturer Craft Seller Creative Driver Executive Farmer Forces - Non Com…" at bounding box center [748, 512] width 364 height 37
select select "Unknown/Other"
click at [566, 494] on select "College/Lecturer Craft Seller Creative Driver Executive Farmer Forces - Non Com…" at bounding box center [748, 512] width 364 height 37
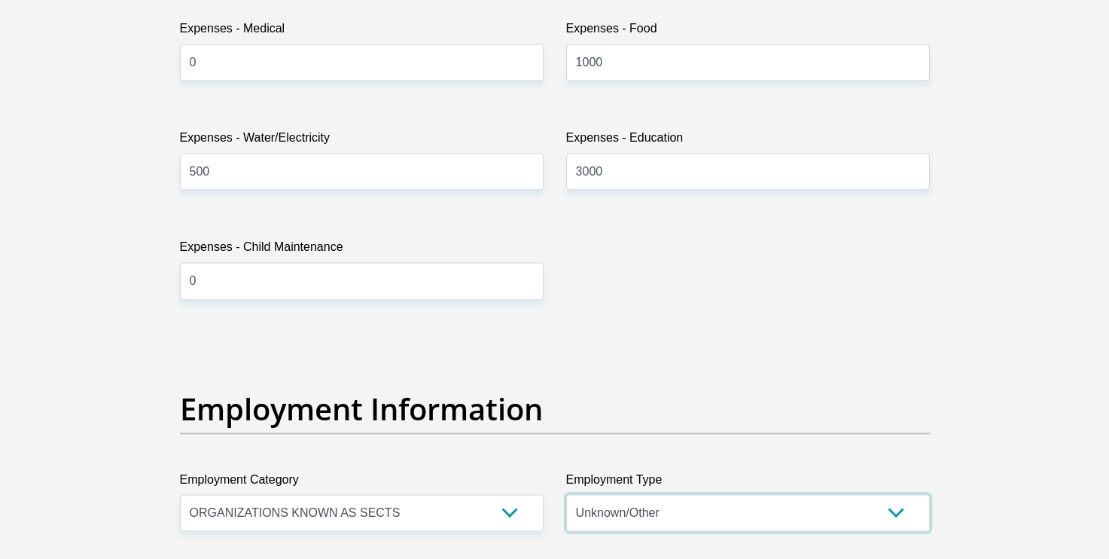
click at [648, 517] on select "College/Lecturer Craft Seller Creative Driver Executive Farmer Forces - Non Com…" at bounding box center [748, 512] width 364 height 37
click at [566, 494] on select "College/Lecturer Craft Seller Creative Driver Executive Farmer Forces - Non Com…" at bounding box center [748, 512] width 364 height 37
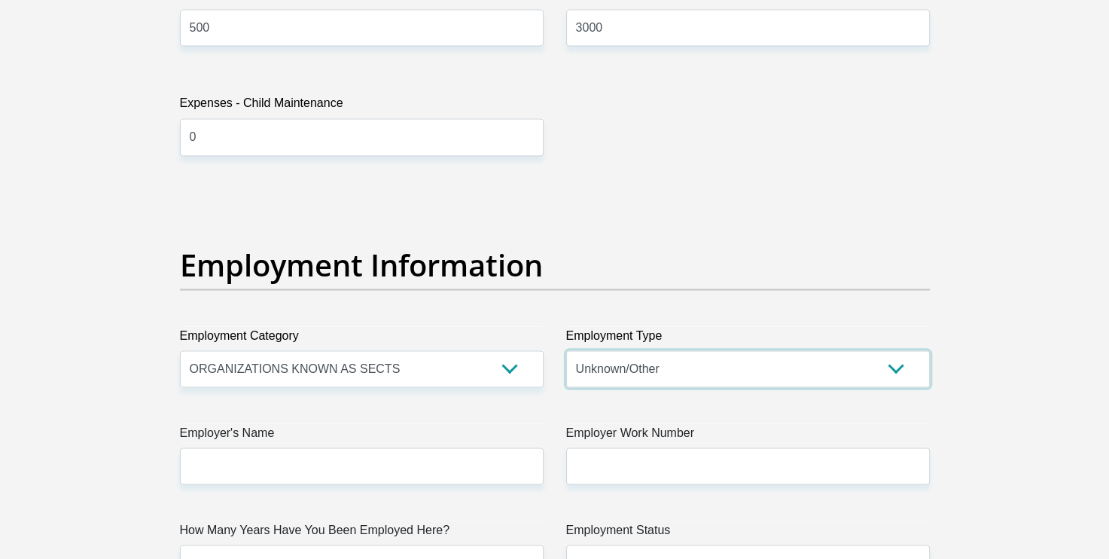
scroll to position [2578, 0]
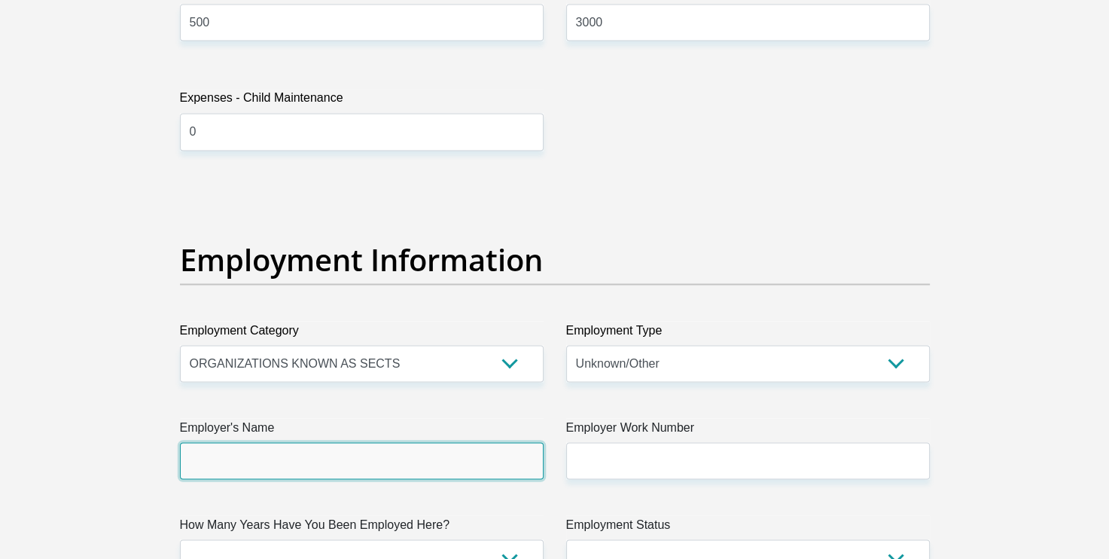
click at [489, 460] on input "Employer's Name" at bounding box center [362, 460] width 364 height 37
type input "CityofCapeTown"
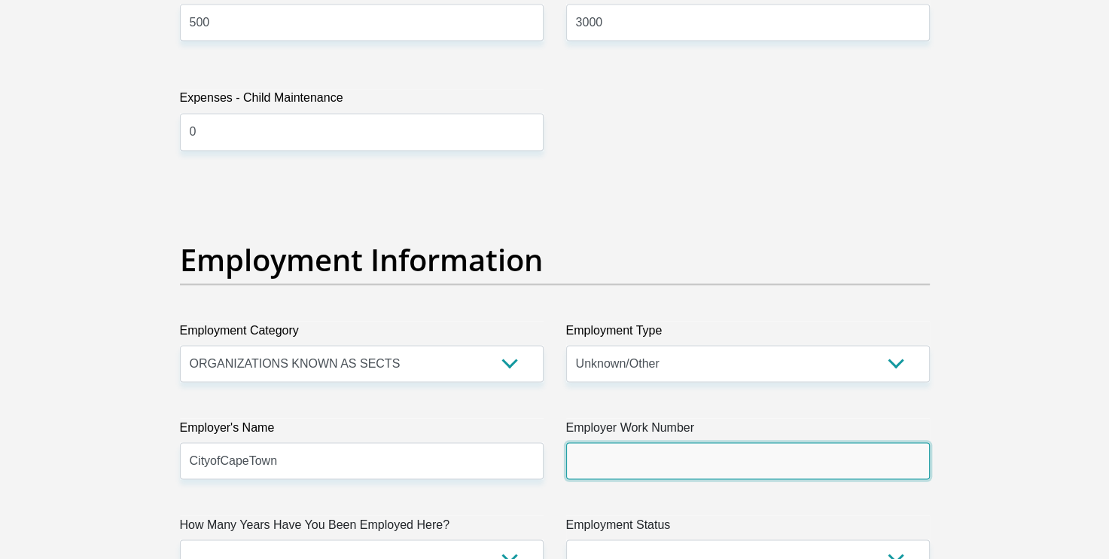
click at [630, 456] on input "Employer Work Number" at bounding box center [748, 460] width 364 height 37
type input "0214006744"
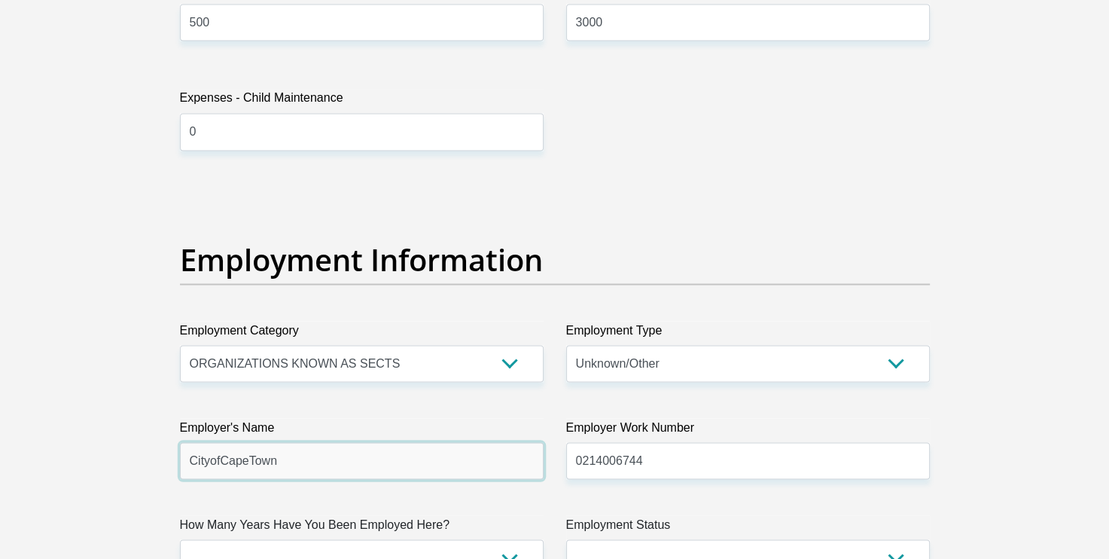
click at [272, 456] on input "CityofCapeTown" at bounding box center [362, 460] width 364 height 37
type input "C"
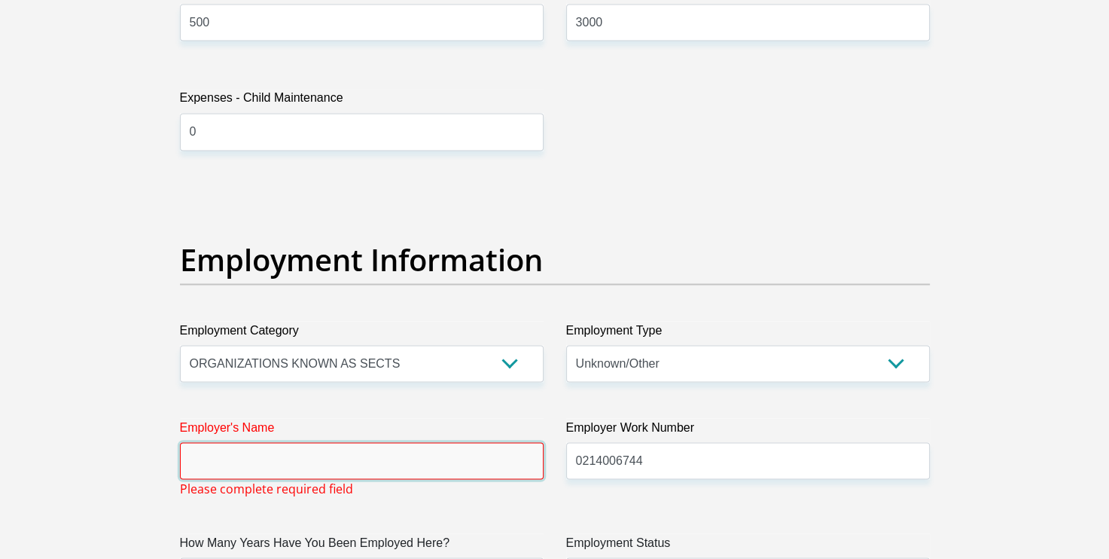
click at [297, 457] on input "Employer's Name" at bounding box center [362, 460] width 364 height 37
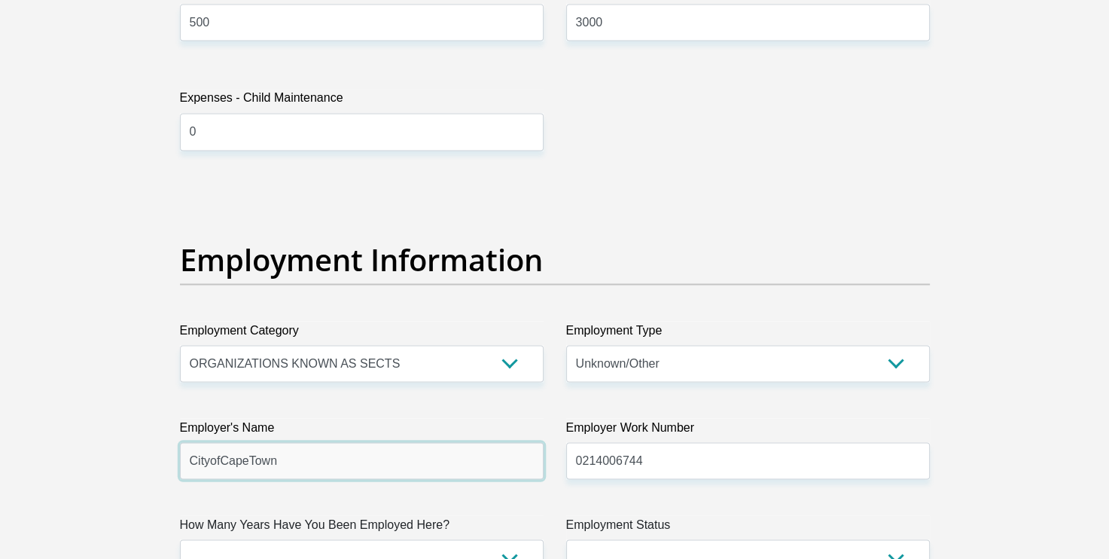
type input "CityofCapeTown"
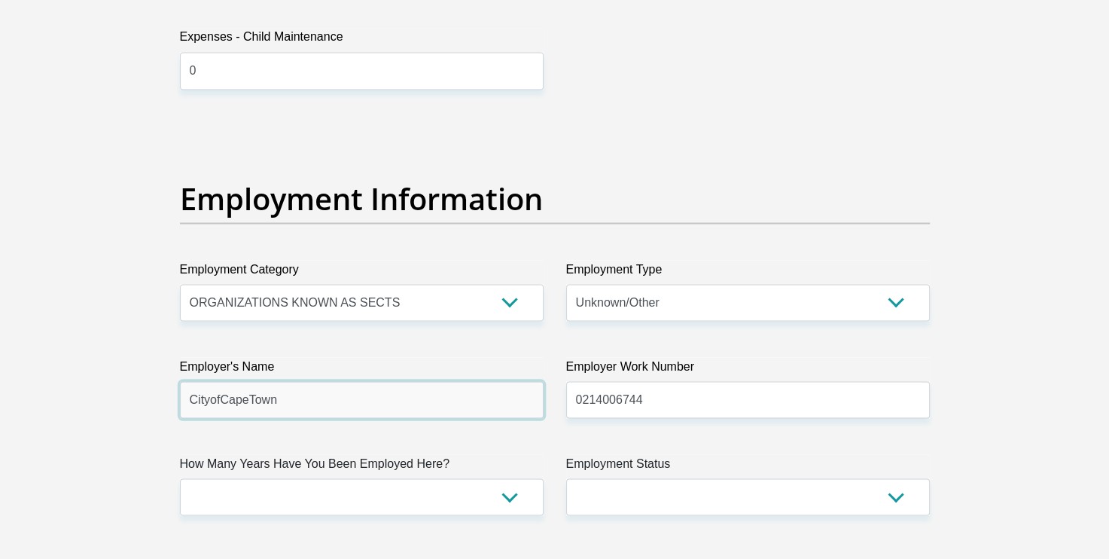
scroll to position [2642, 0]
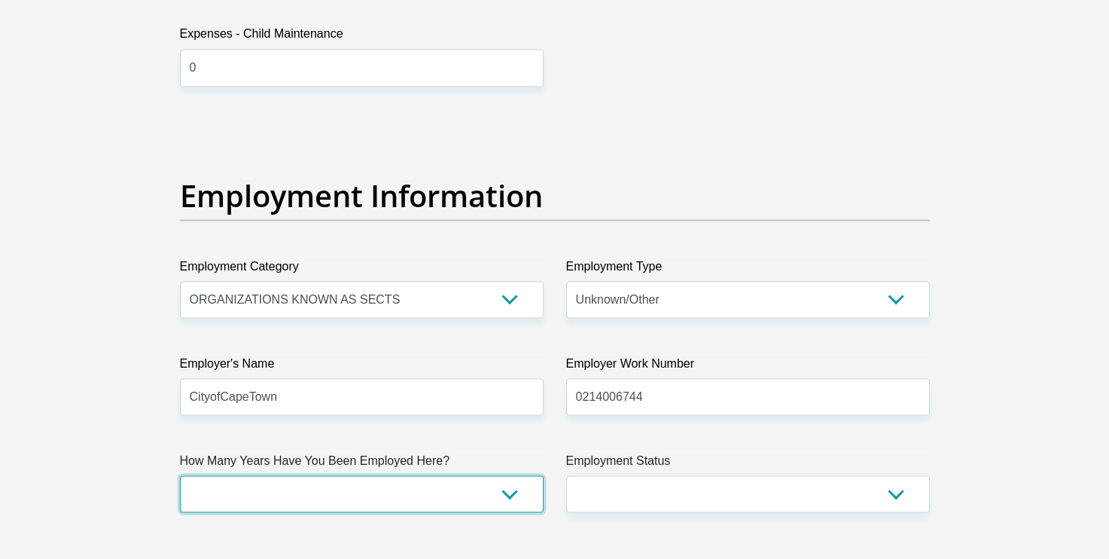
click at [322, 494] on select "less than 1 year 1-3 years 3-5 years 5+ years" at bounding box center [362, 493] width 364 height 37
select select "60"
click at [180, 475] on select "less than 1 year 1-3 years 3-5 years 5+ years" at bounding box center [362, 493] width 364 height 37
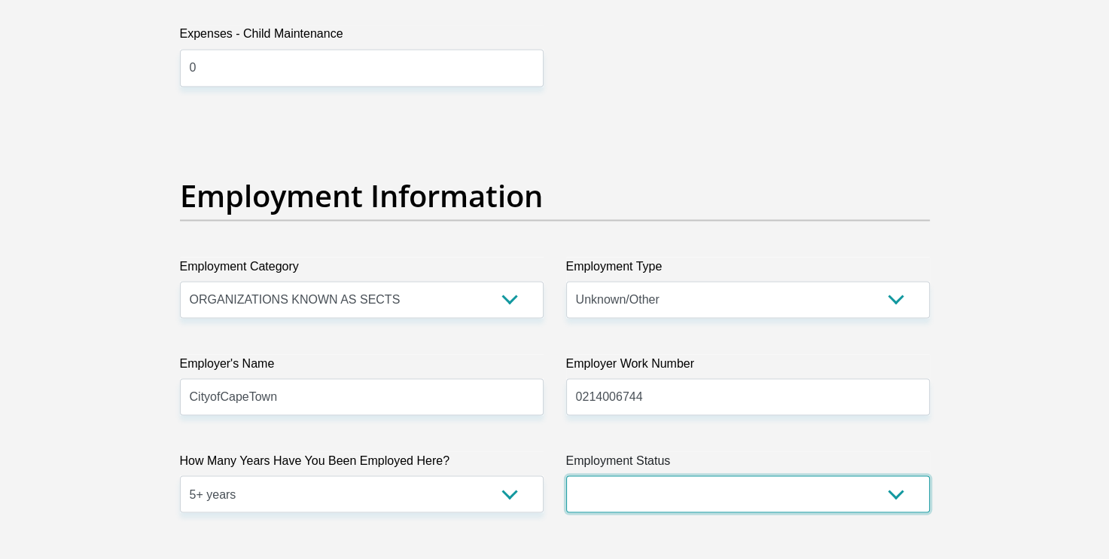
click at [588, 497] on select "Permanent/Full-time Part-time/Casual Contract Worker Self-Employed Housewife Re…" at bounding box center [748, 493] width 364 height 37
select select "1"
click at [566, 475] on select "Permanent/Full-time Part-time/Casual Contract Worker Self-Employed Housewife Re…" at bounding box center [748, 493] width 364 height 37
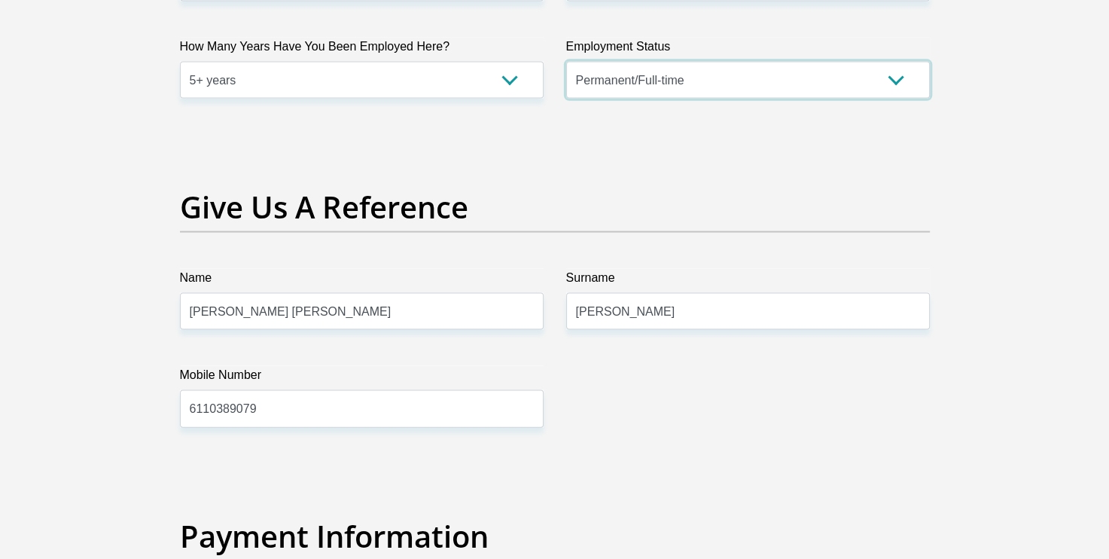
scroll to position [3057, 0]
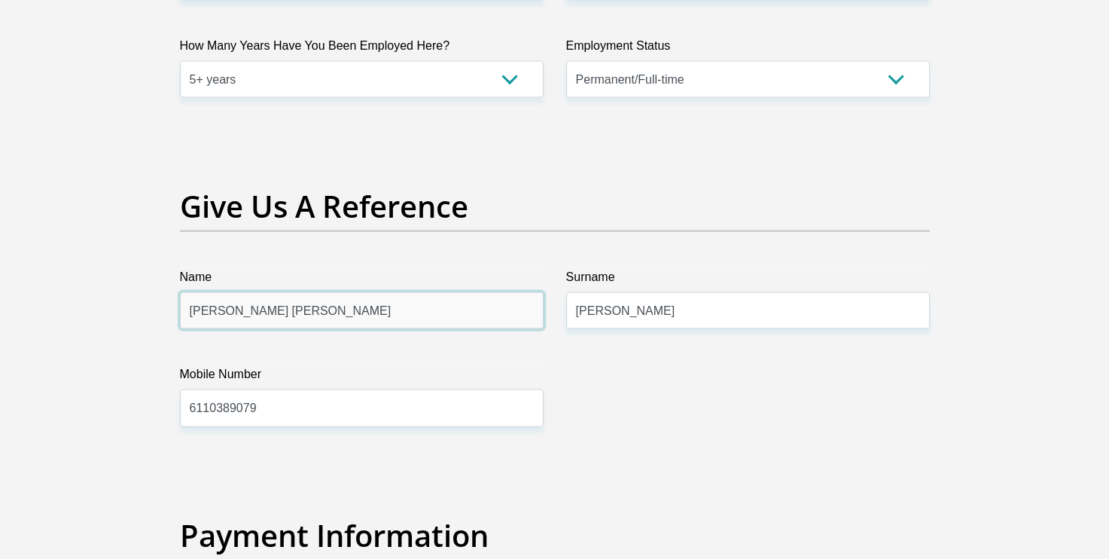
click at [449, 303] on input "Antonnette Charmaine" at bounding box center [362, 310] width 364 height 37
type input "A"
type input "Jenimo"
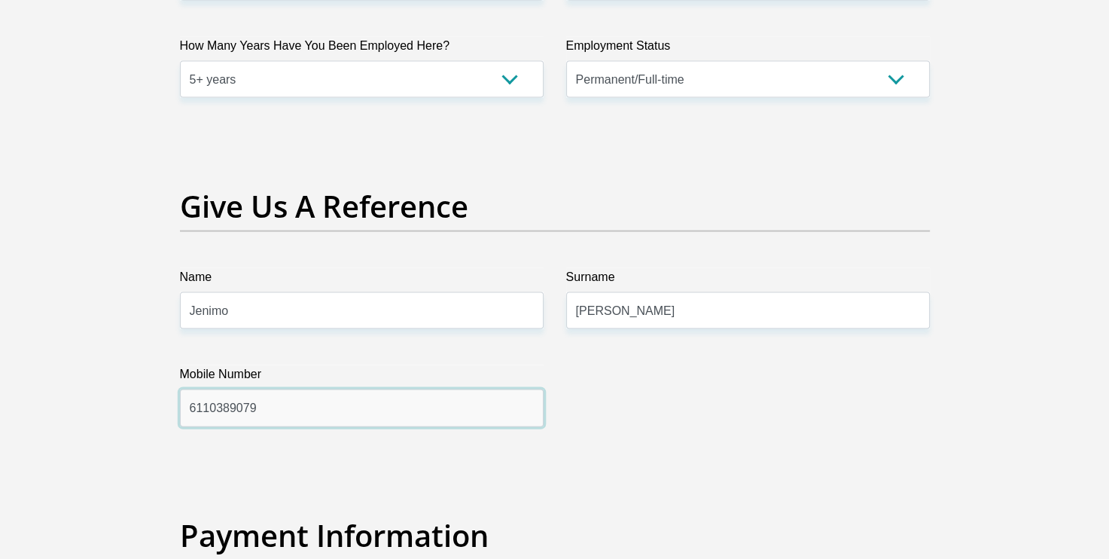
click at [417, 415] on input "6110389079" at bounding box center [362, 407] width 364 height 37
type input "6"
type input "0611038048"
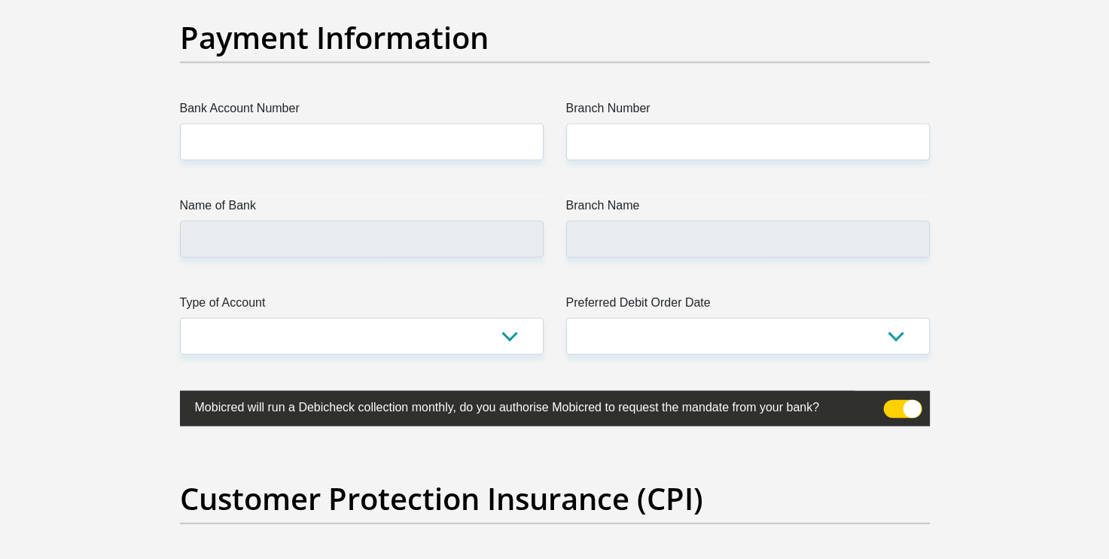
scroll to position [3555, 0]
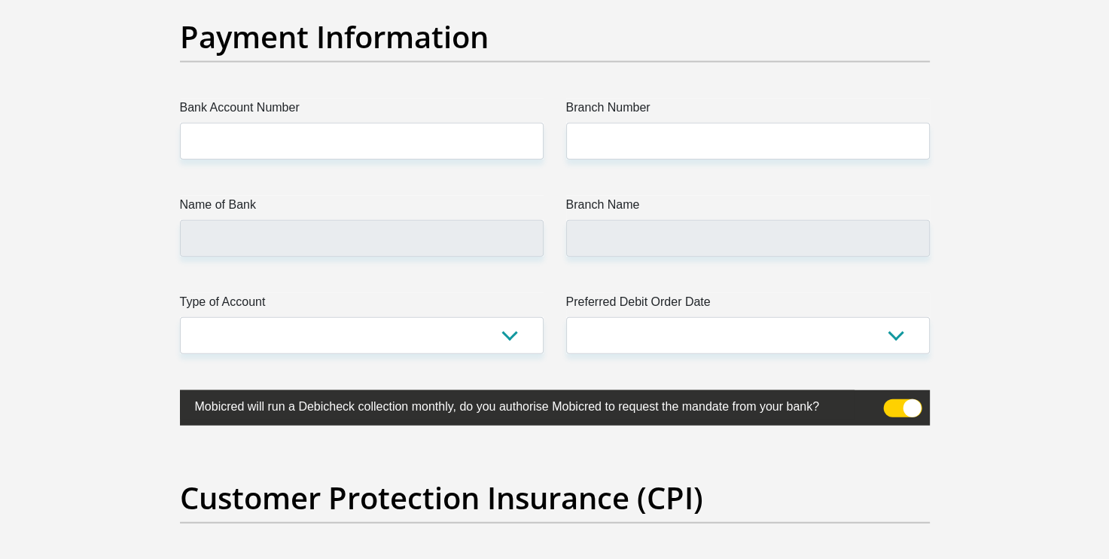
click at [904, 414] on span at bounding box center [902, 408] width 38 height 18
click at [892, 403] on input "checkbox" at bounding box center [892, 403] width 0 height 0
click at [905, 399] on span at bounding box center [902, 408] width 38 height 18
click at [892, 403] on input "checkbox" at bounding box center [892, 403] width 0 height 0
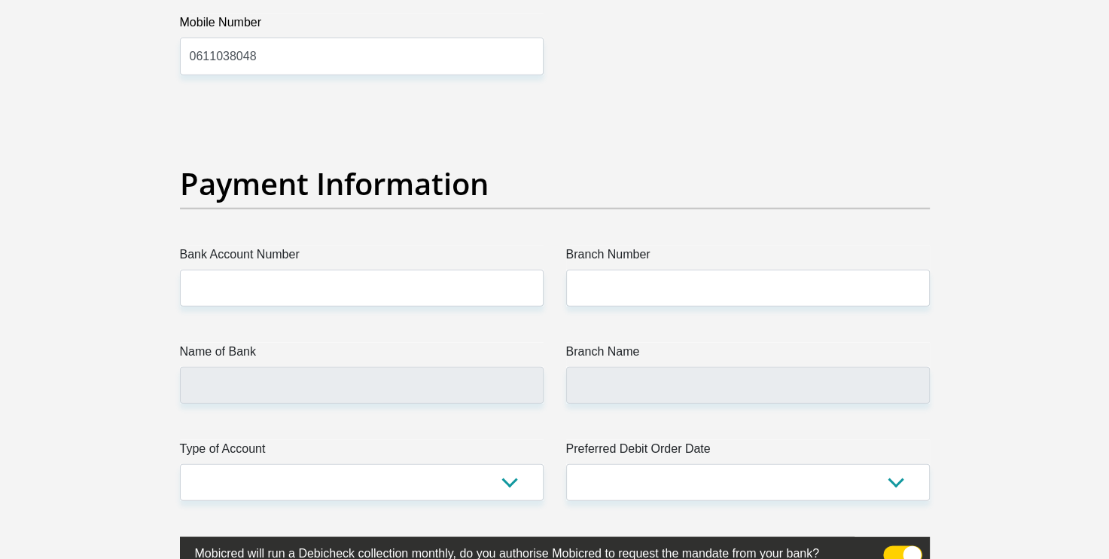
scroll to position [3409, 0]
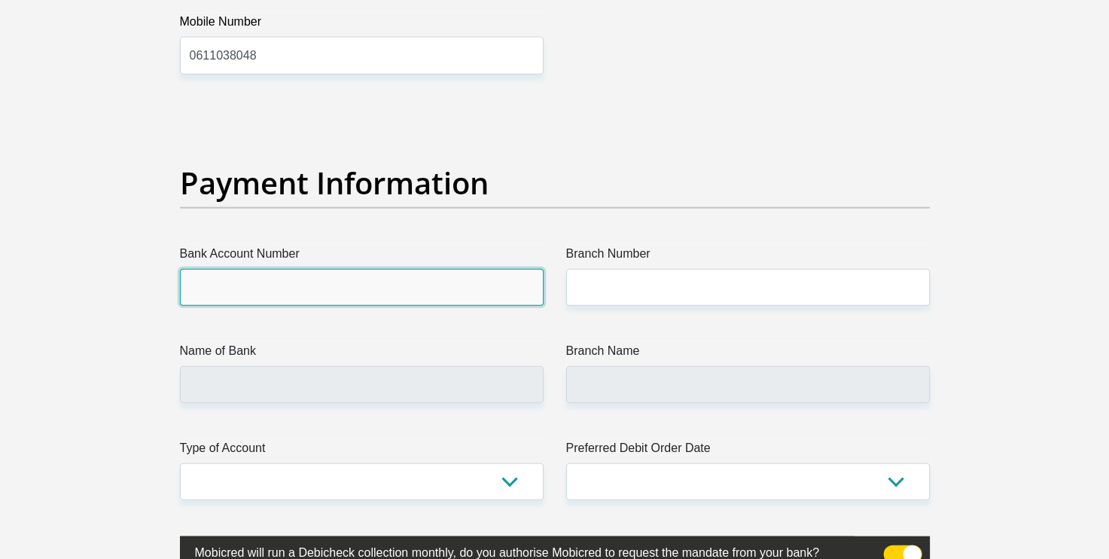
click at [442, 282] on input "Bank Account Number" at bounding box center [362, 287] width 364 height 37
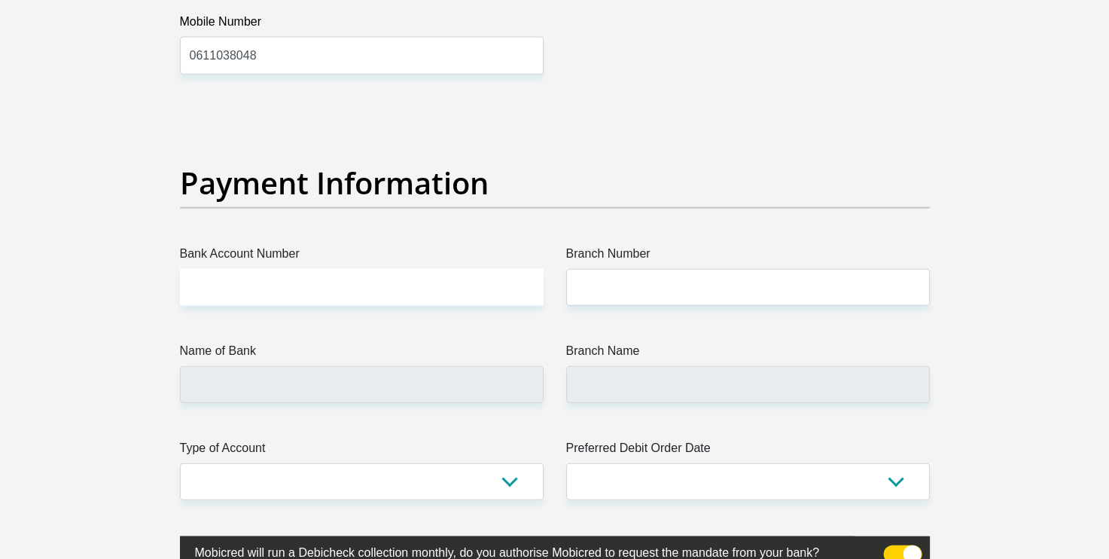
click at [765, 345] on label "Branch Name" at bounding box center [748, 354] width 364 height 24
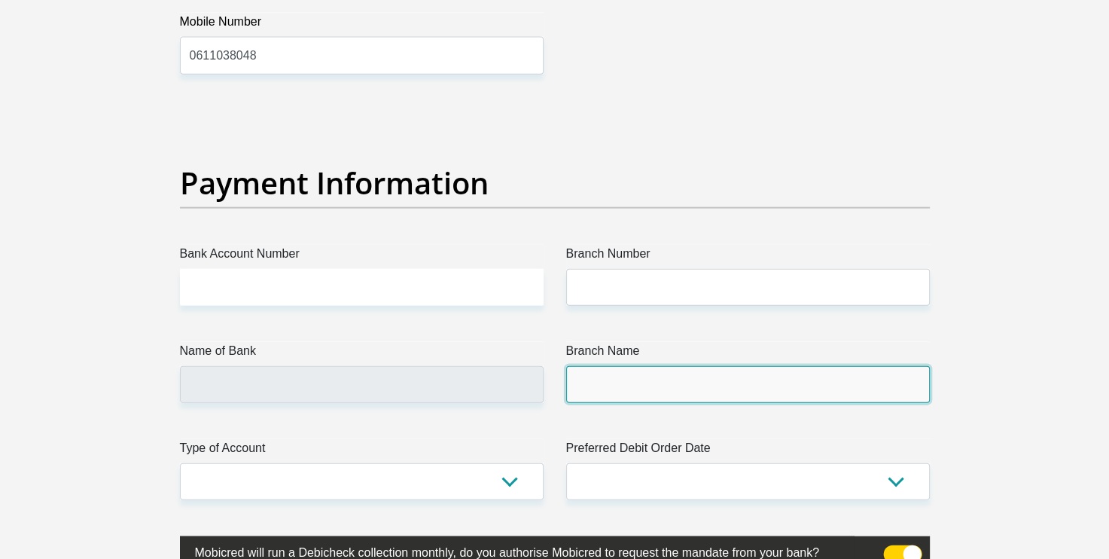
click at [765, 366] on input "Branch Name" at bounding box center [748, 384] width 364 height 37
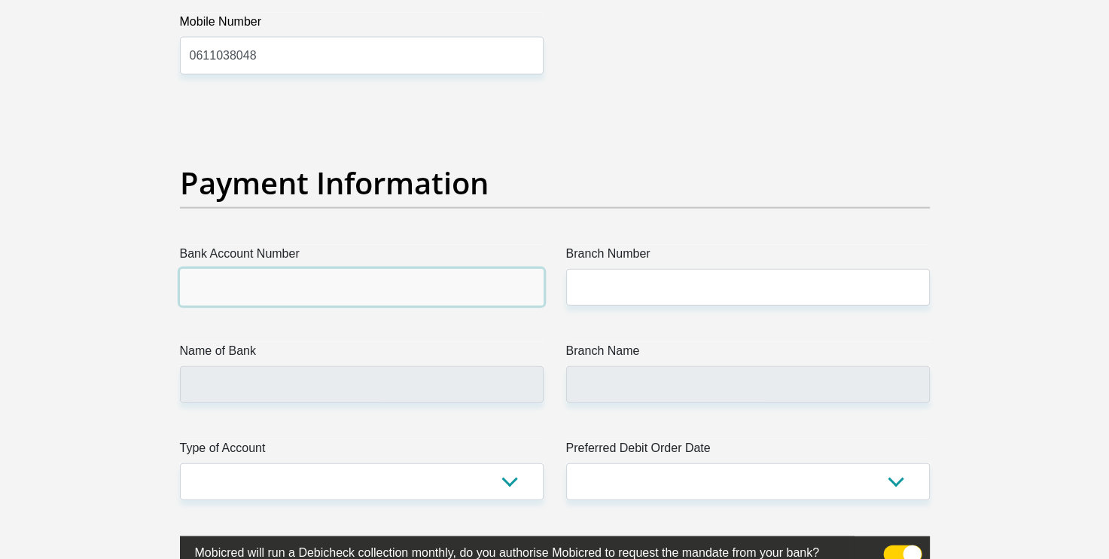
click at [479, 285] on input "Bank Account Number" at bounding box center [362, 287] width 364 height 37
paste input "33938187301"
type input "33938187301"
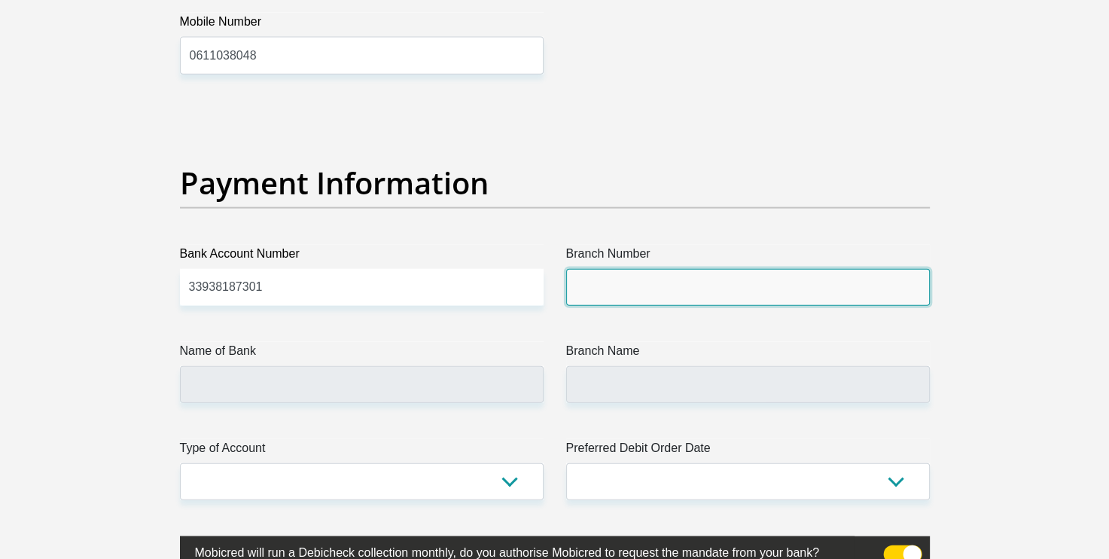
click at [626, 294] on input "Branch Number" at bounding box center [748, 287] width 364 height 37
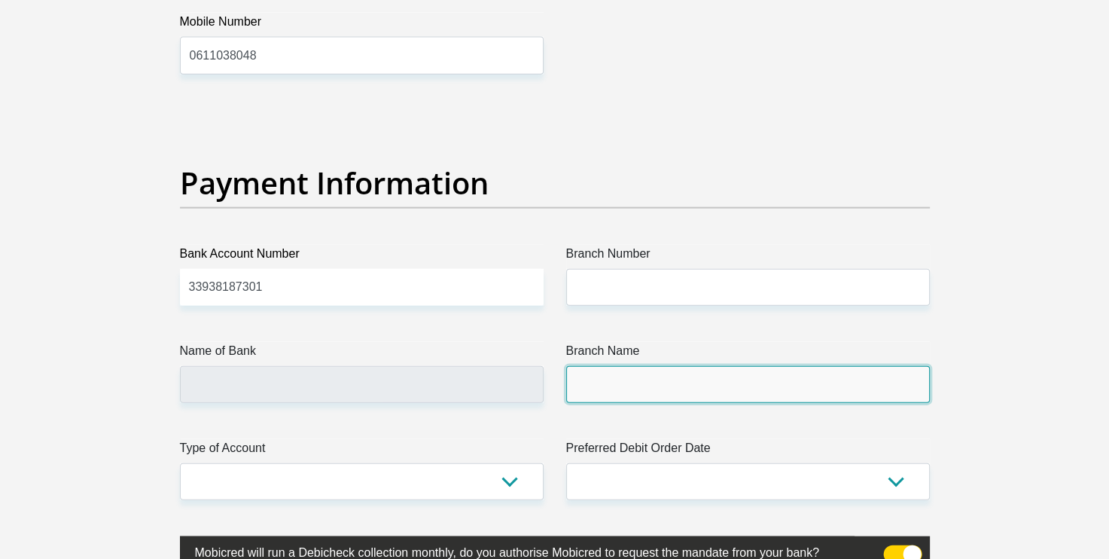
click at [766, 366] on input "Branch Name" at bounding box center [748, 384] width 364 height 37
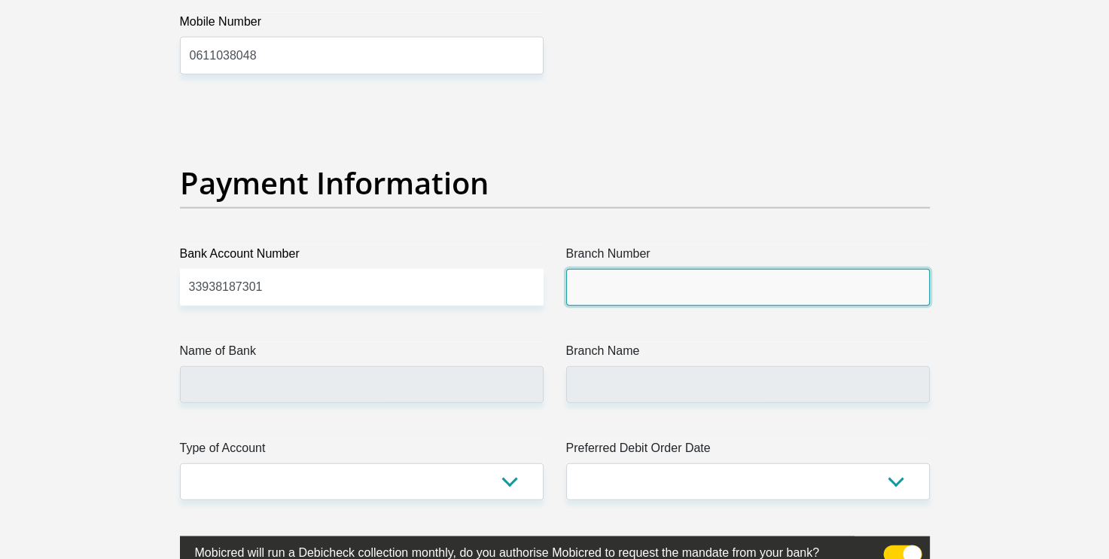
click at [721, 290] on input "Branch Number" at bounding box center [748, 287] width 364 height 37
paste input "462005"
click at [581, 290] on input "462005" at bounding box center [748, 287] width 364 height 37
type input "462005"
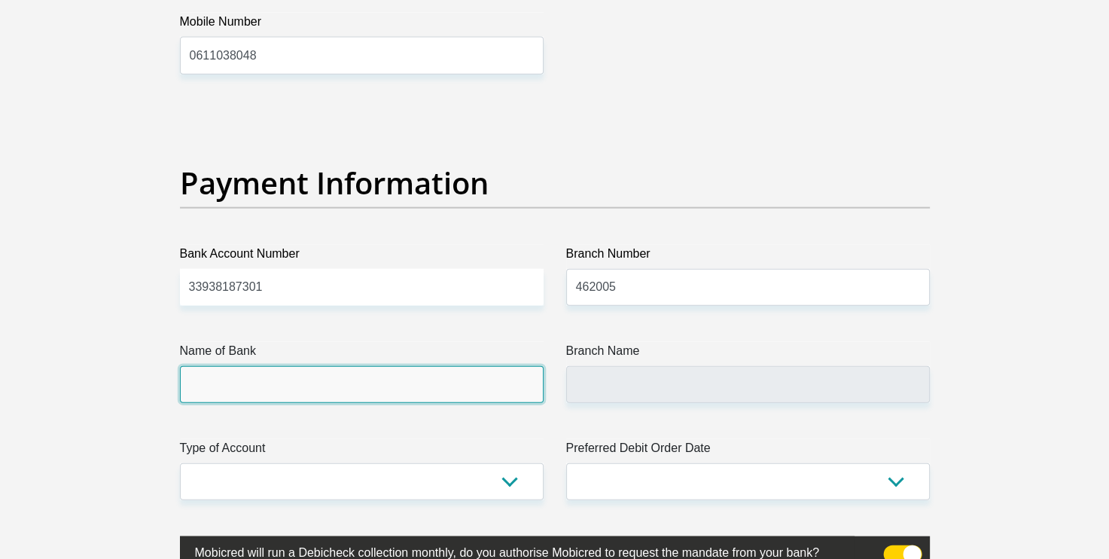
click at [420, 369] on input "Name of Bank" at bounding box center [362, 384] width 364 height 37
type input "BIDVEST BANK LIMITED"
type input "BIDVEST BANK"
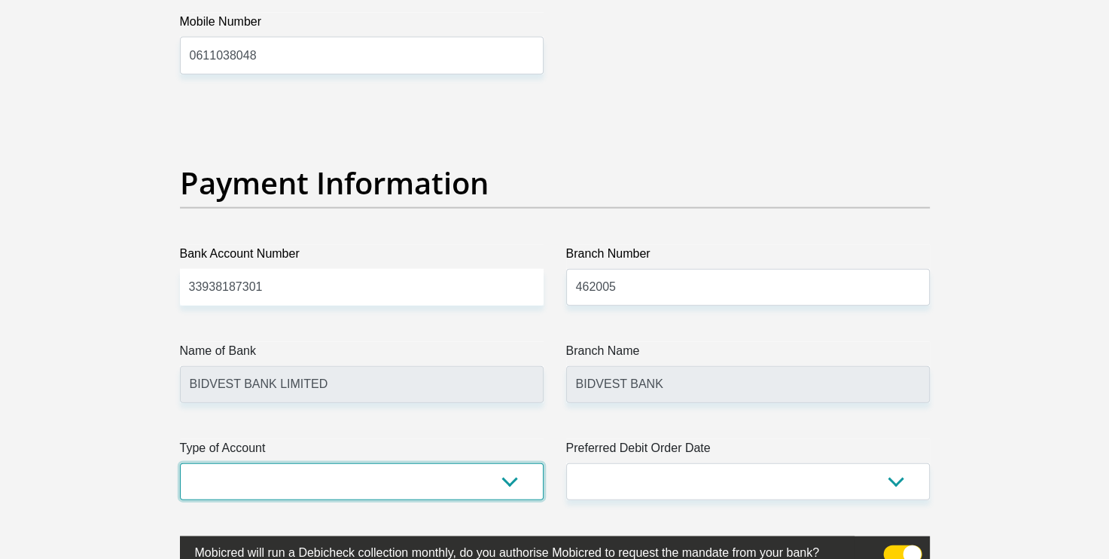
click at [445, 494] on select "Cheque Savings" at bounding box center [362, 481] width 364 height 37
select select "SAV"
click at [180, 463] on select "Cheque Savings" at bounding box center [362, 481] width 364 height 37
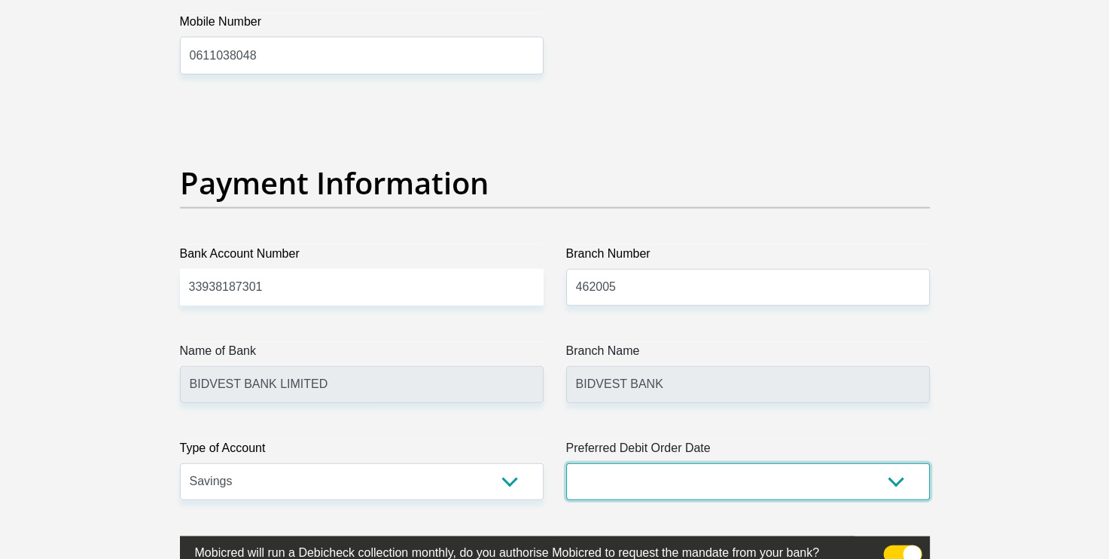
click at [642, 480] on select "1st 2nd 3rd 4th 5th 7th 18th 19th 20th 21st 22nd 23rd 24th 25th 26th 27th 28th …" at bounding box center [748, 481] width 364 height 37
select select "30"
click at [566, 463] on select "1st 2nd 3rd 4th 5th 7th 18th 19th 20th 21st 22nd 23rd 24th 25th 26th 27th 28th …" at bounding box center [748, 481] width 364 height 37
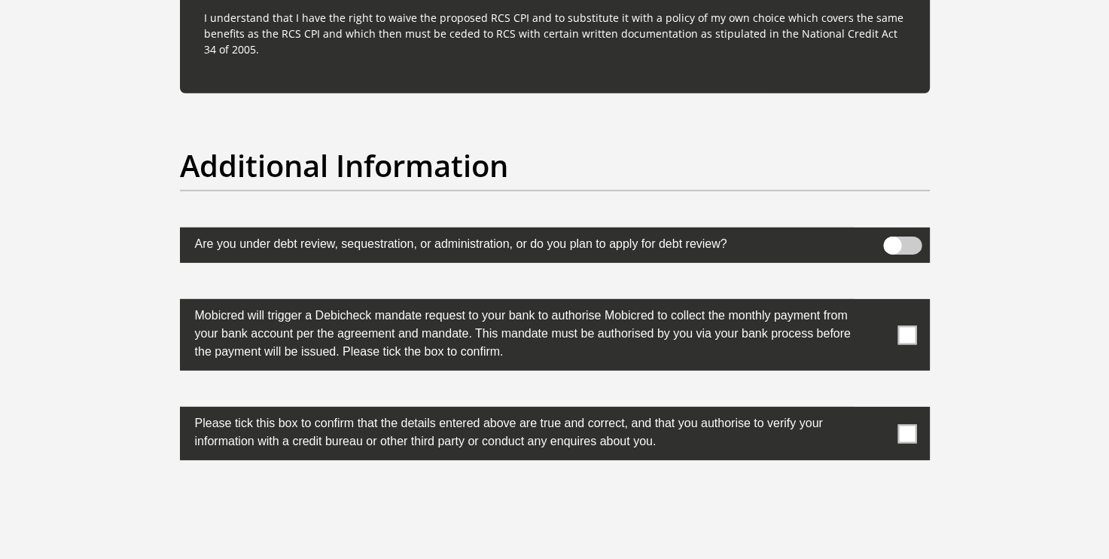
scroll to position [4654, 0]
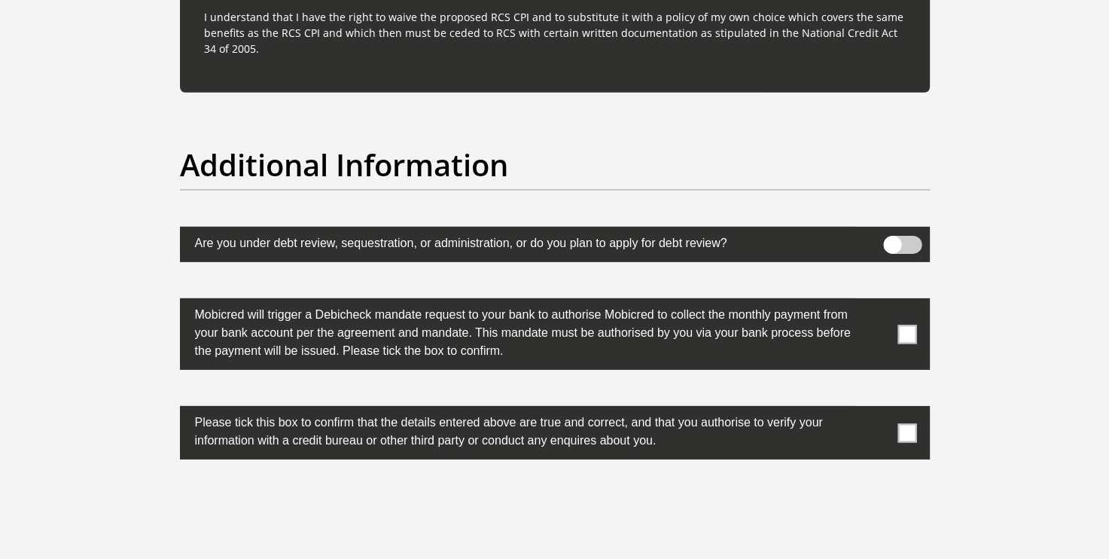
click at [902, 332] on span at bounding box center [907, 334] width 19 height 19
click at [877, 302] on input "checkbox" at bounding box center [877, 302] width 0 height 0
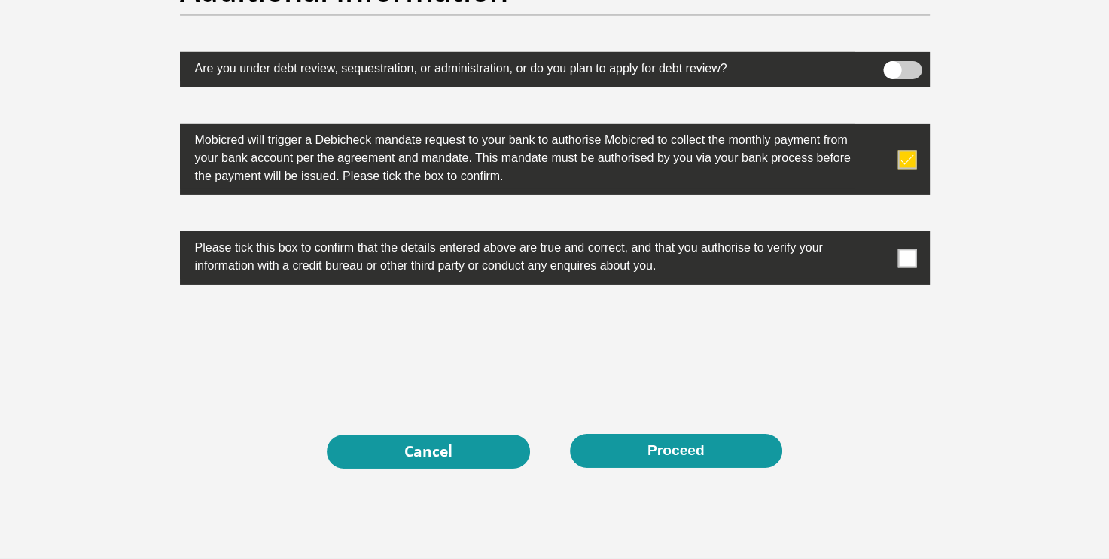
scroll to position [4829, 0]
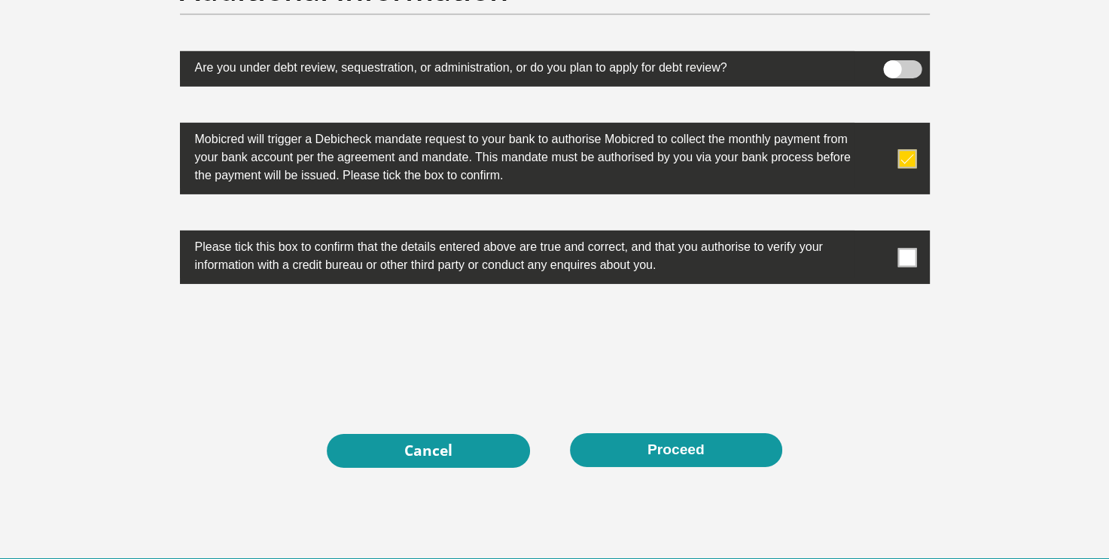
click at [907, 258] on span at bounding box center [907, 257] width 19 height 19
click at [877, 234] on input "checkbox" at bounding box center [877, 234] width 0 height 0
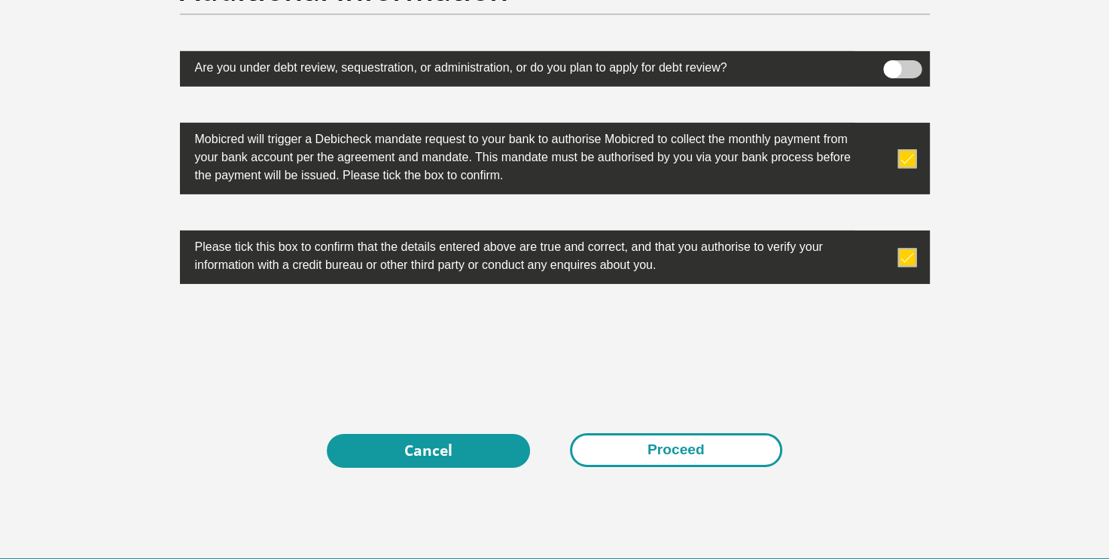
click at [699, 438] on button "Proceed" at bounding box center [676, 450] width 212 height 34
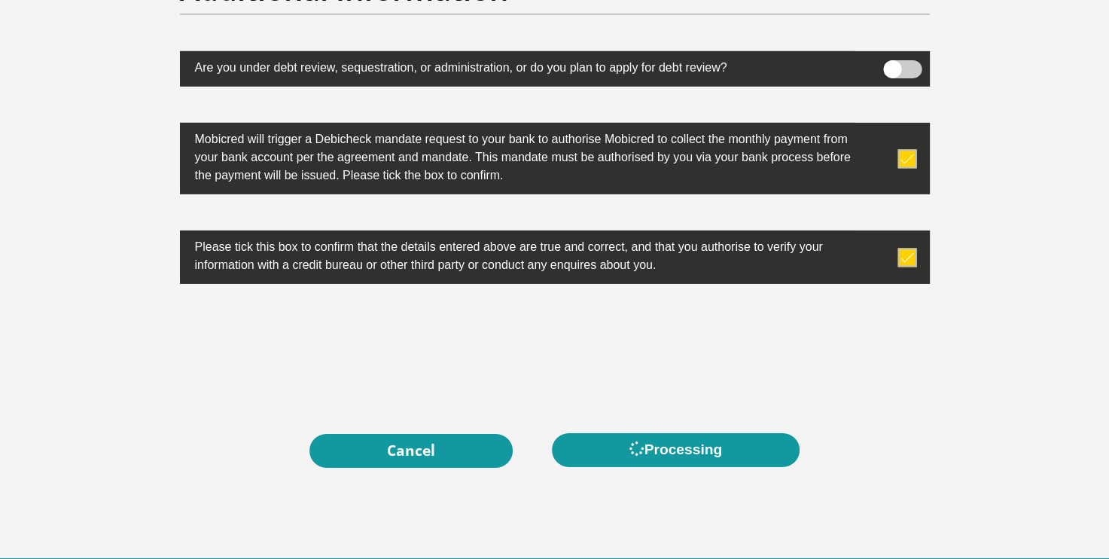
scroll to position [0, 0]
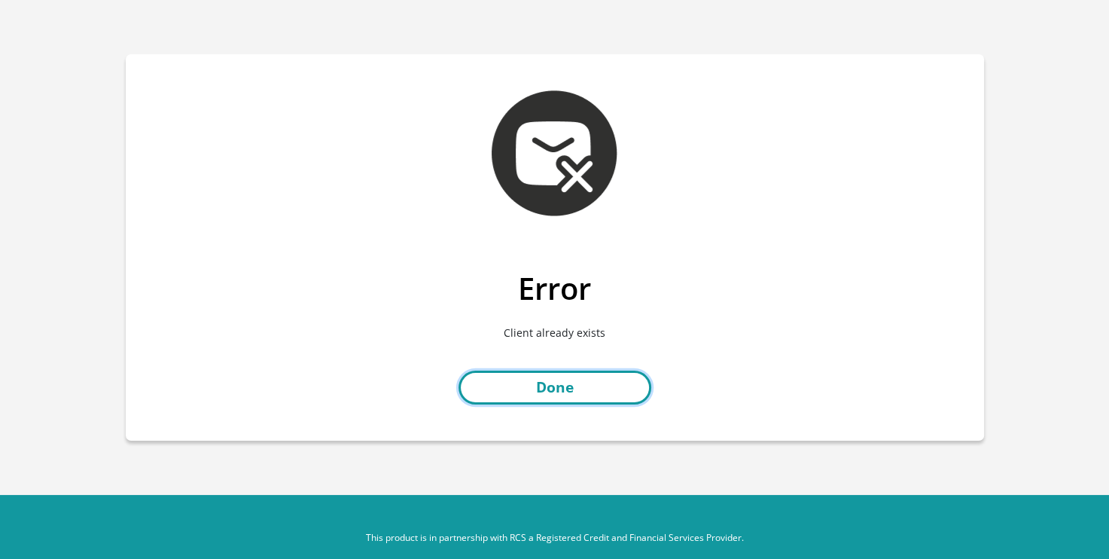
click at [605, 401] on link "Done" at bounding box center [555, 388] width 193 height 34
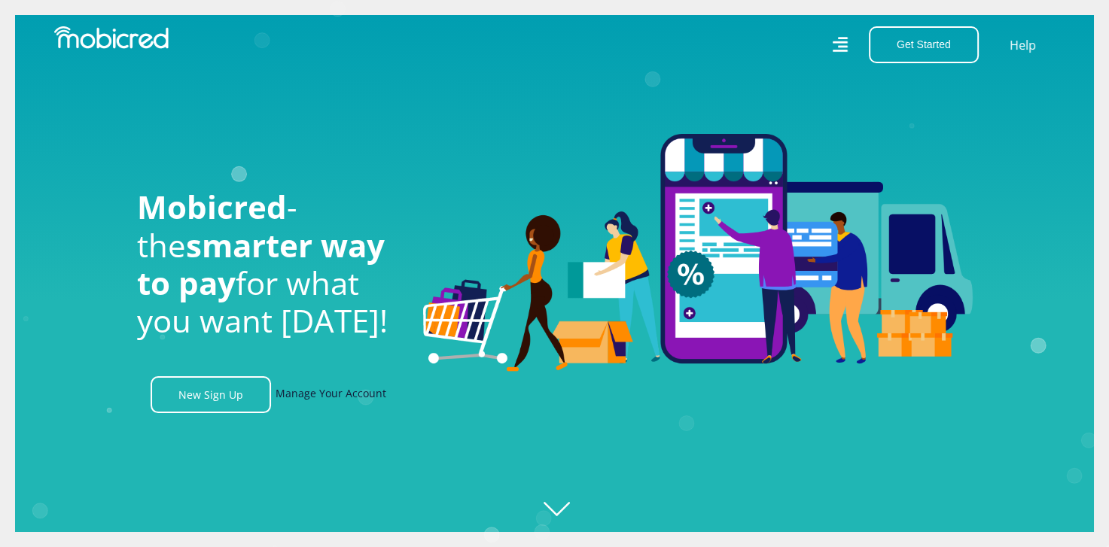
scroll to position [0, 1073]
click at [355, 407] on link "Manage Your Account" at bounding box center [331, 395] width 111 height 37
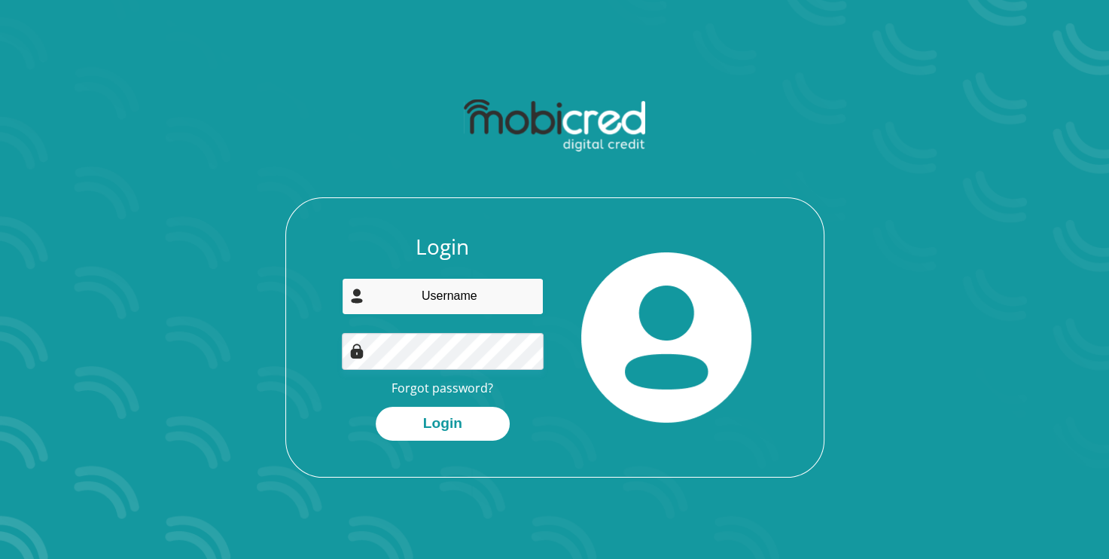
click at [485, 291] on input "email" at bounding box center [443, 296] width 202 height 37
type input "[EMAIL_ADDRESS][DOMAIN_NAME]"
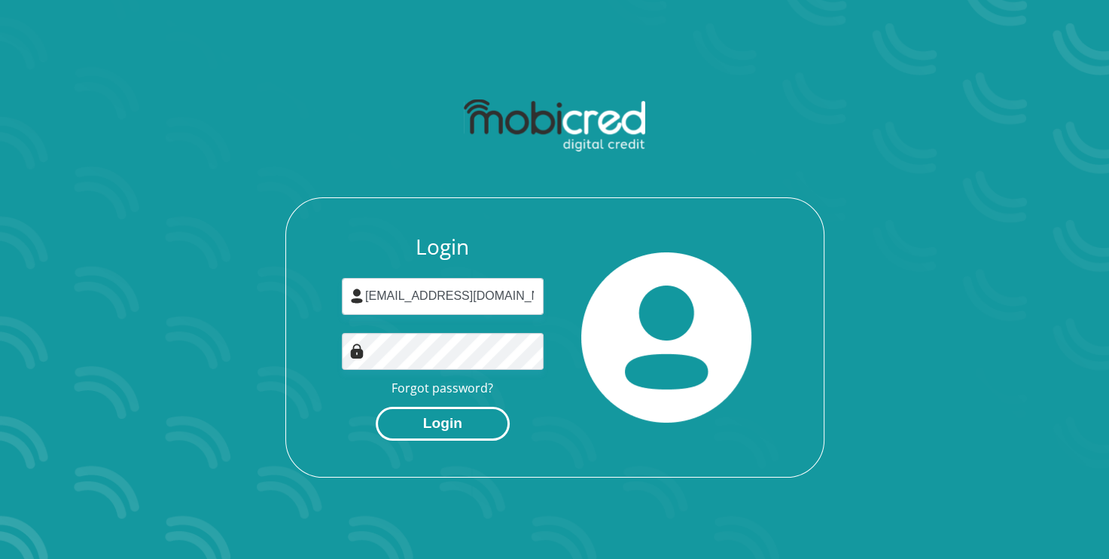
click at [451, 423] on button "Login" at bounding box center [443, 424] width 134 height 34
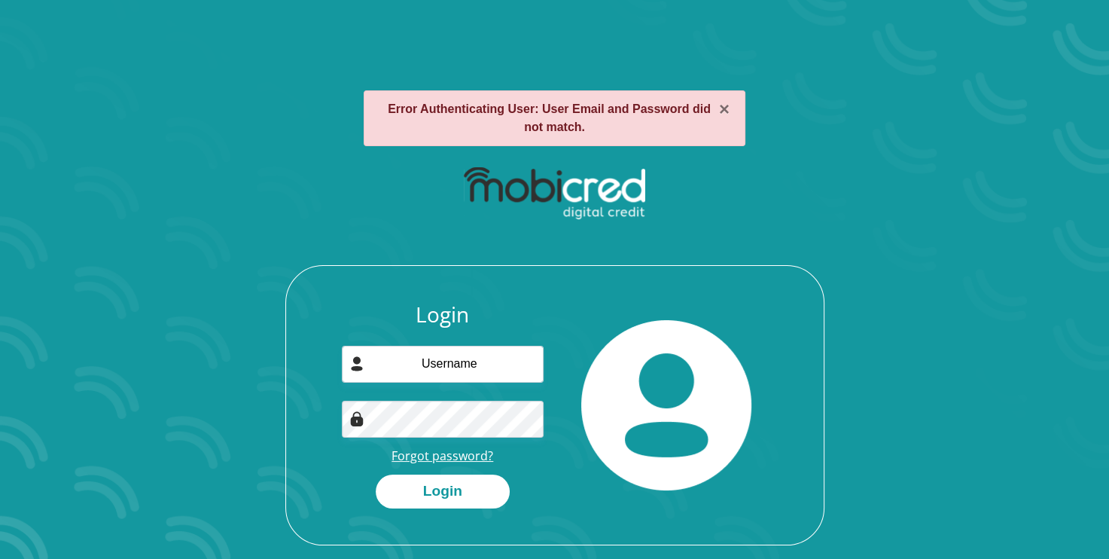
click at [464, 453] on link "Forgot password?" at bounding box center [443, 455] width 102 height 17
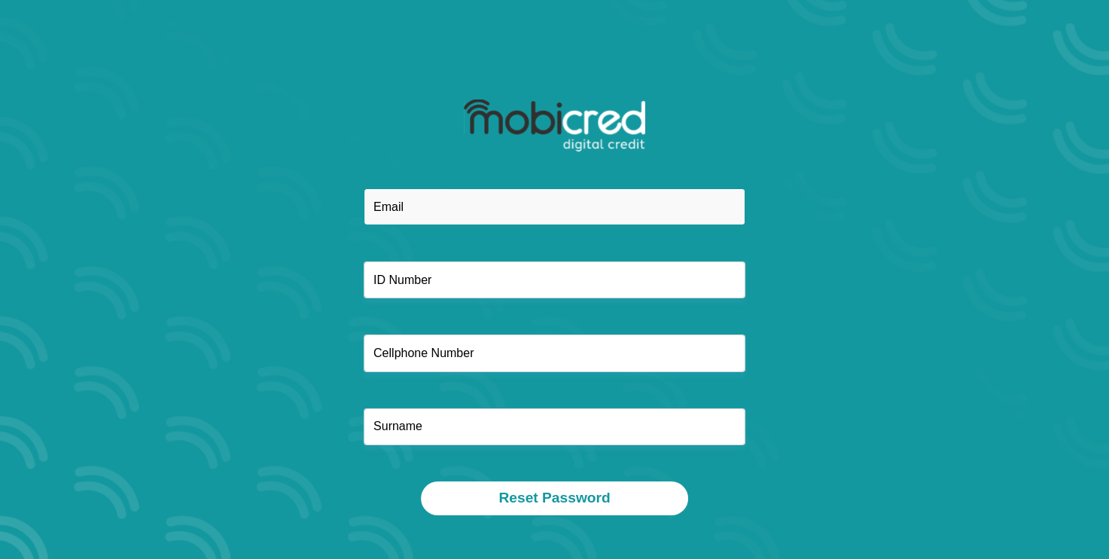
click at [468, 205] on input "email" at bounding box center [555, 206] width 382 height 37
type input "[EMAIL_ADDRESS][DOMAIN_NAME]"
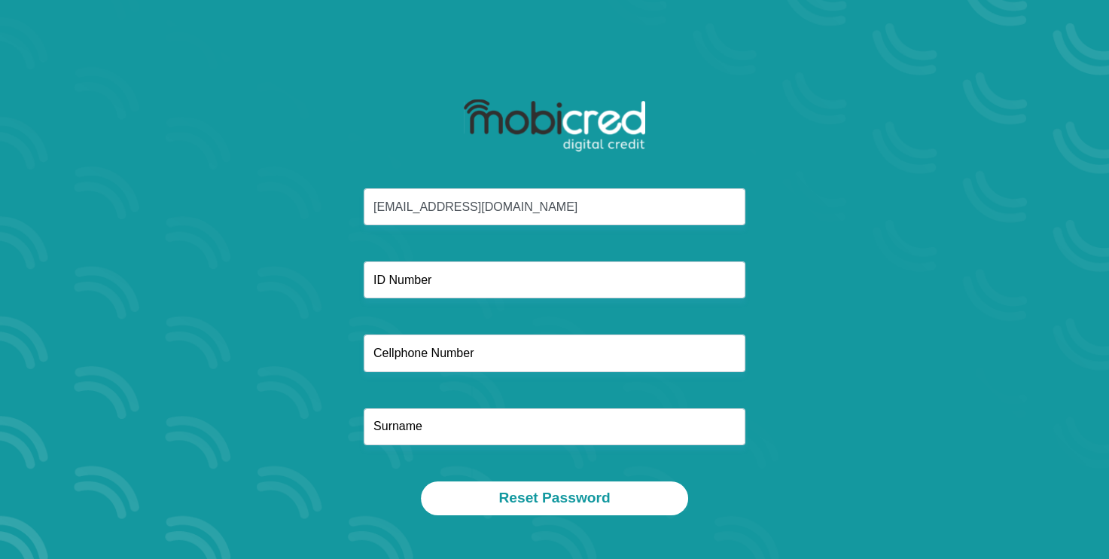
type input "[PHONE_NUMBER]"
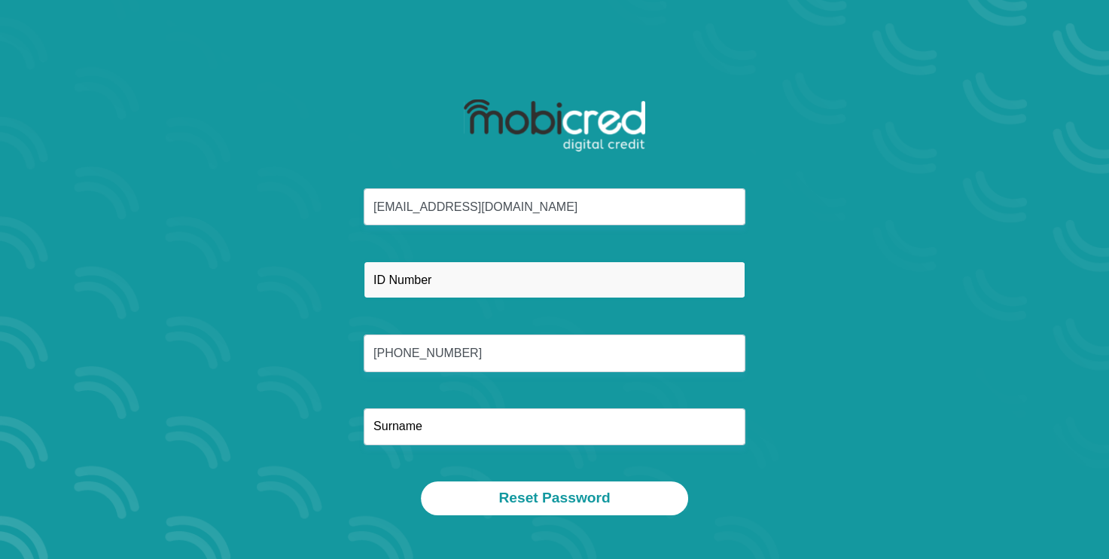
click at [444, 282] on input "text" at bounding box center [555, 279] width 382 height 37
type input "8103260018084"
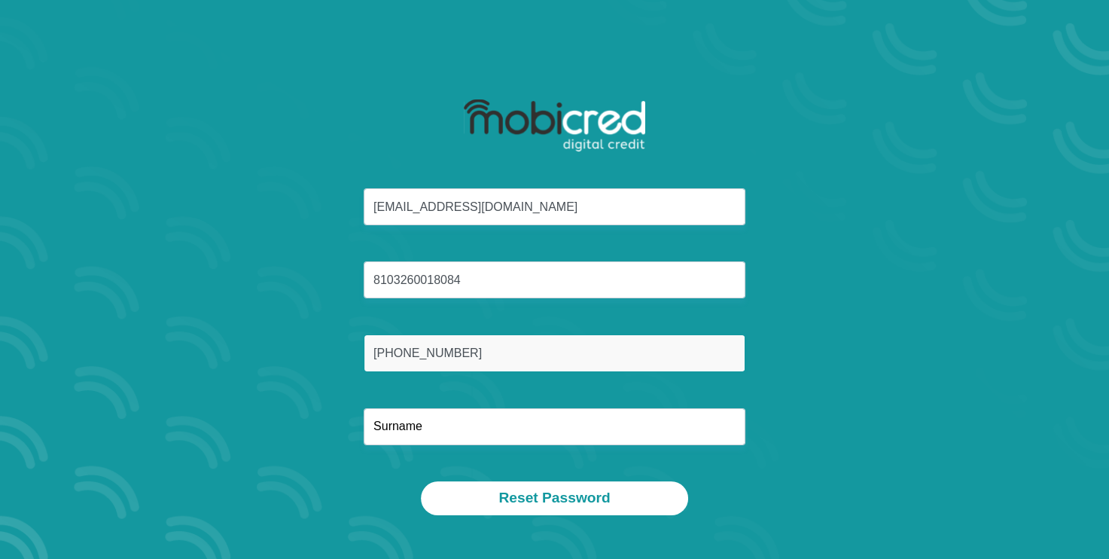
click at [392, 357] on input "[PHONE_NUMBER]" at bounding box center [555, 352] width 382 height 37
type input "0611039079"
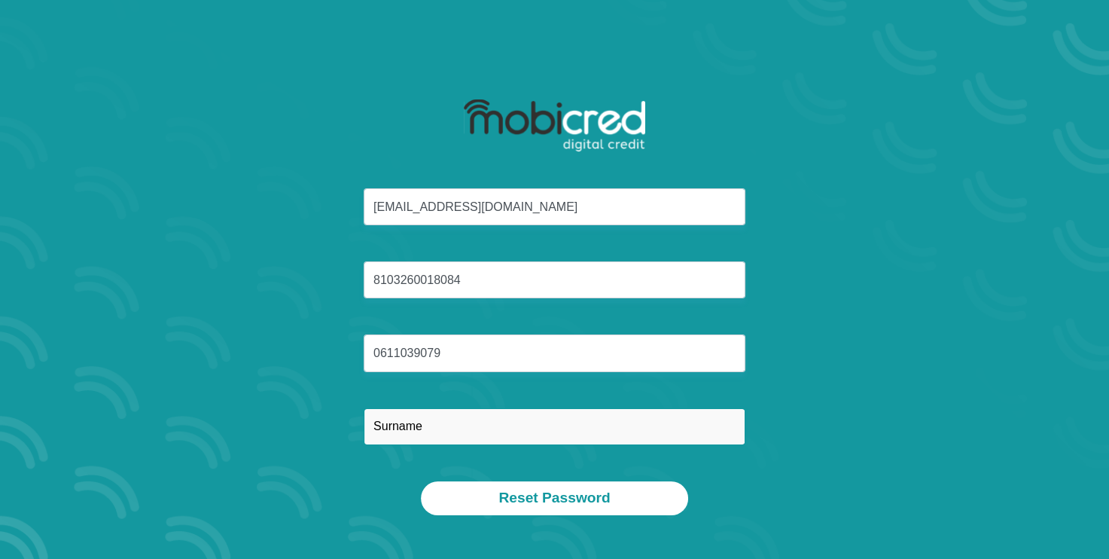
click at [432, 428] on input "text" at bounding box center [555, 426] width 382 height 37
type input "[PERSON_NAME]"
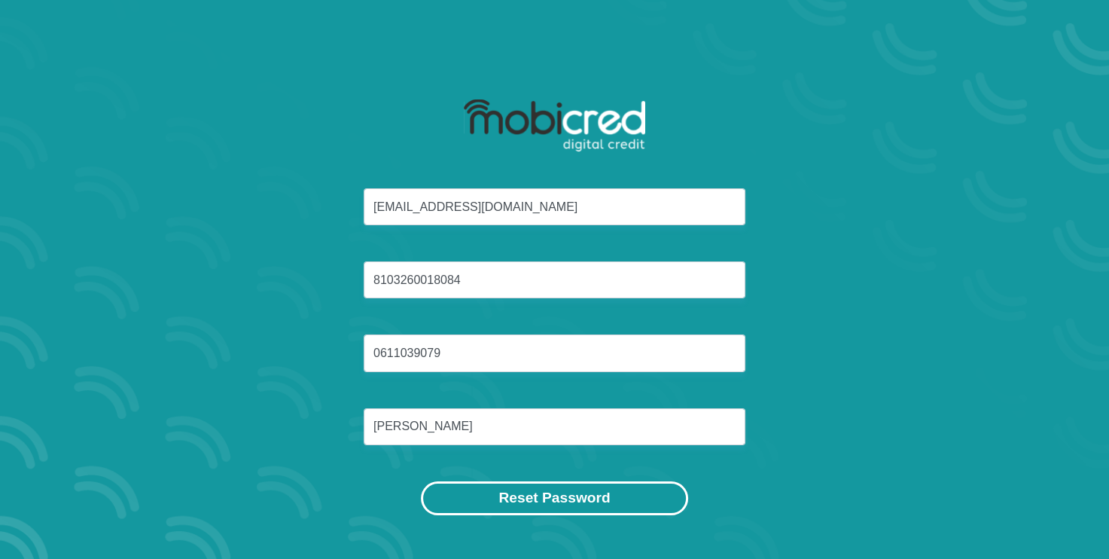
click at [480, 504] on button "Reset Password" at bounding box center [554, 498] width 267 height 34
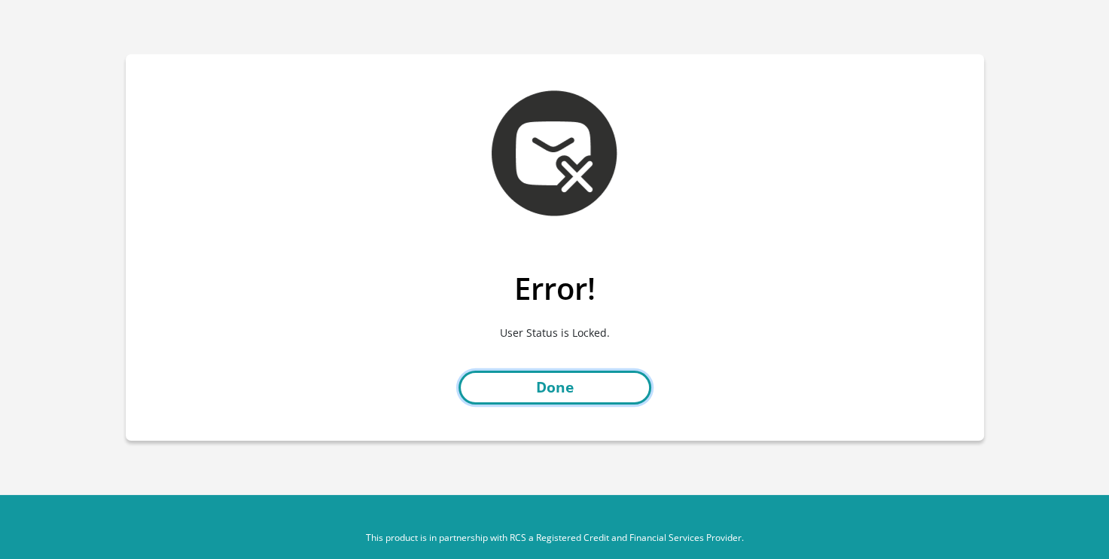
click at [563, 393] on link "Done" at bounding box center [555, 388] width 193 height 34
